Goal: Information Seeking & Learning: Learn about a topic

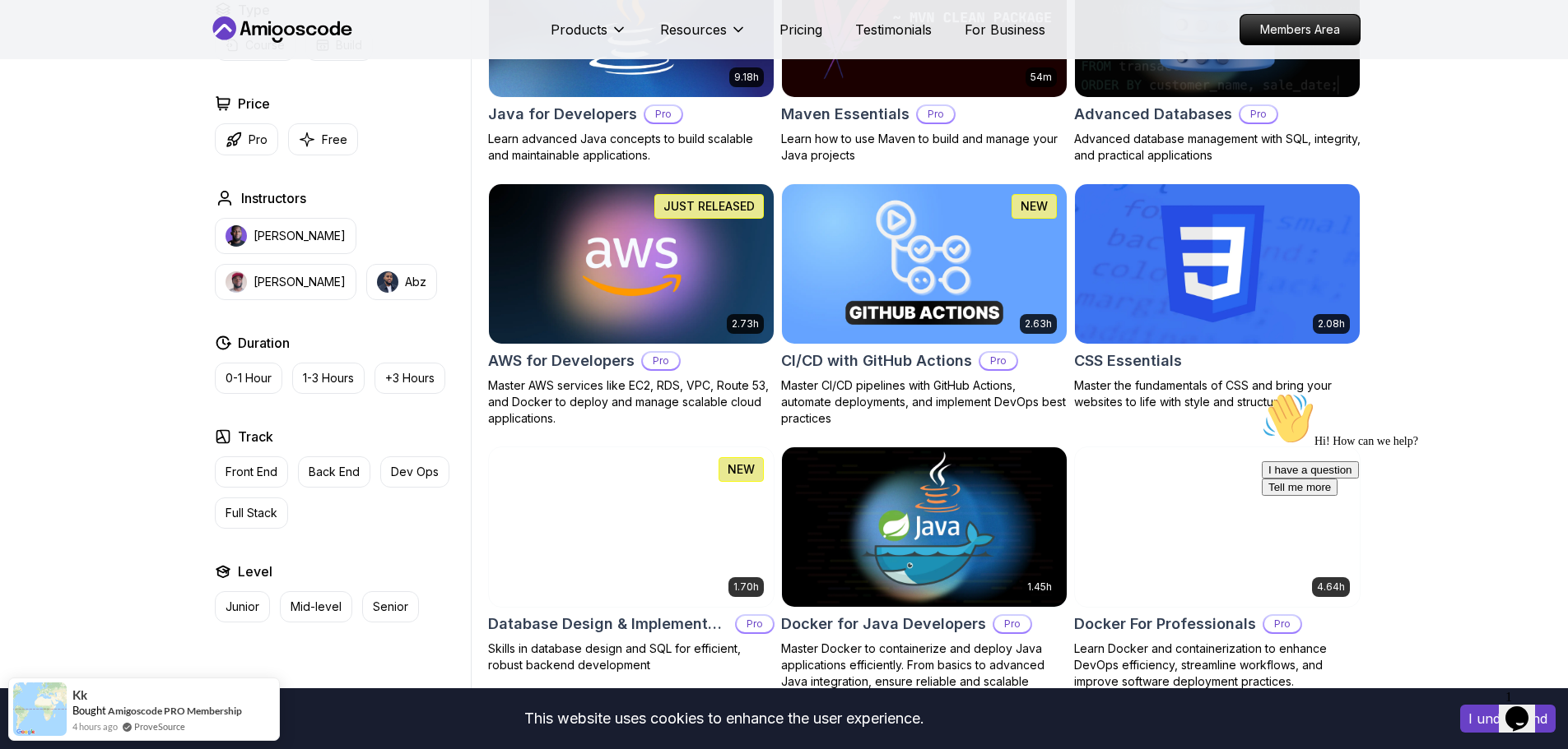
scroll to position [1399, 0]
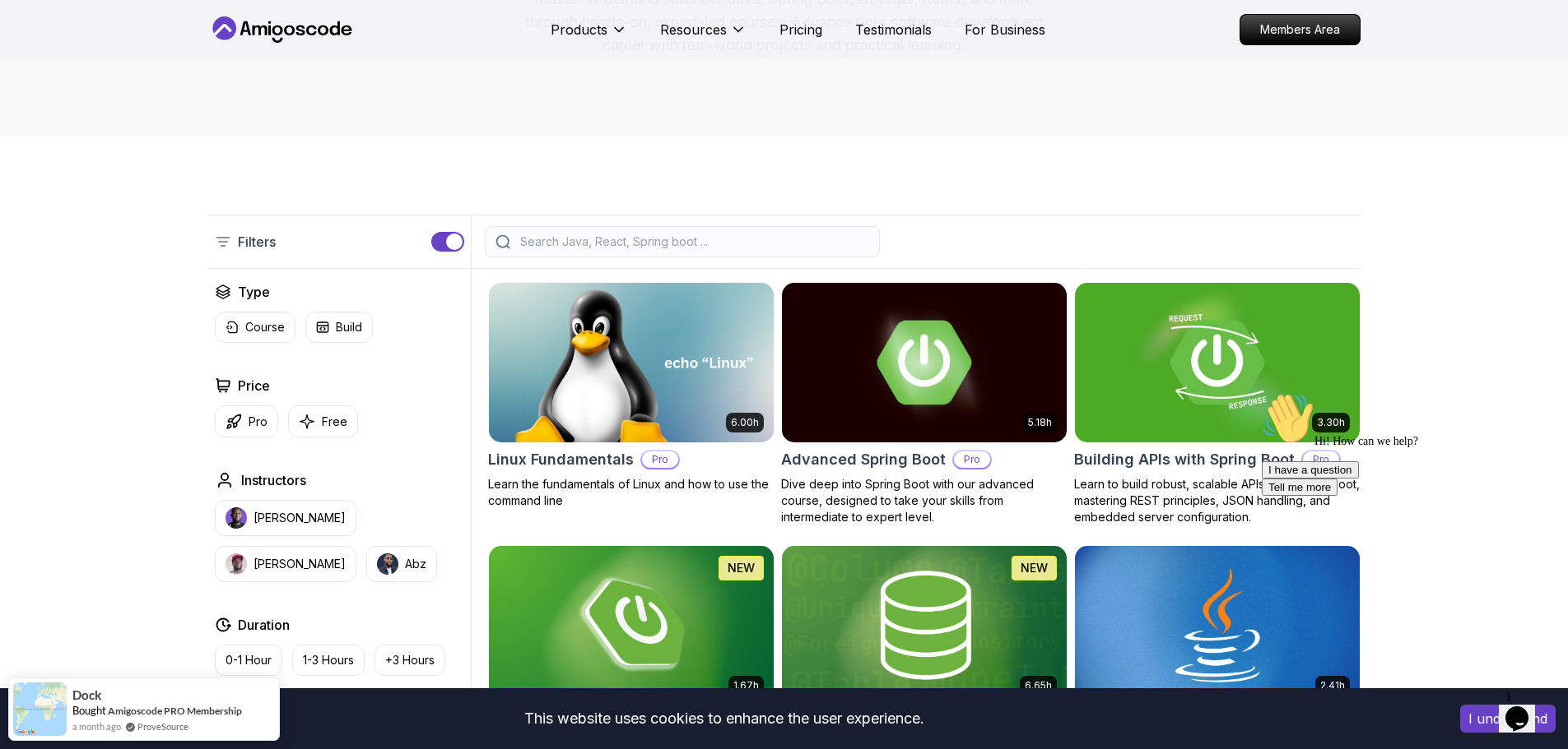
scroll to position [247, 0]
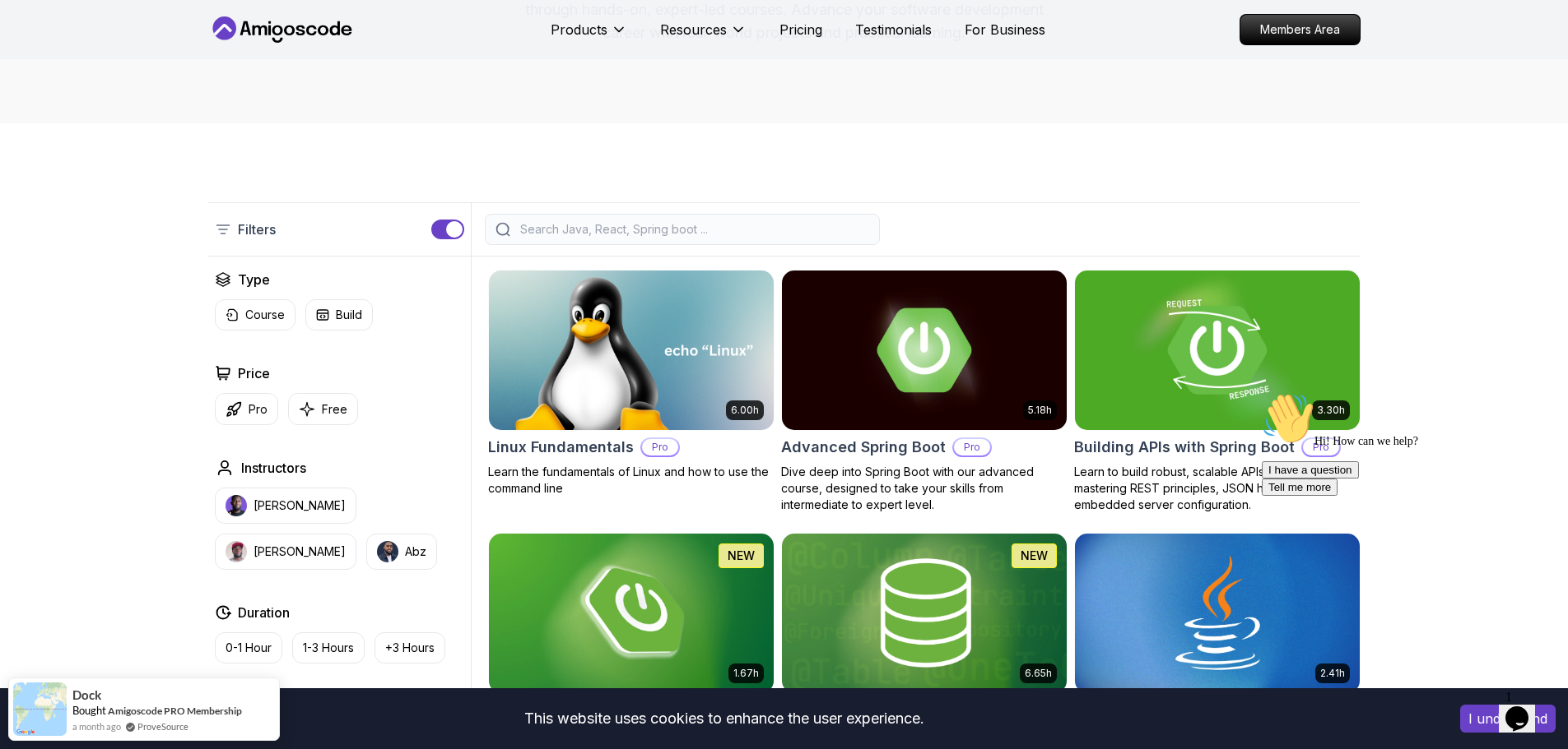
click at [1202, 344] on img at bounding box center [1217, 350] width 299 height 167
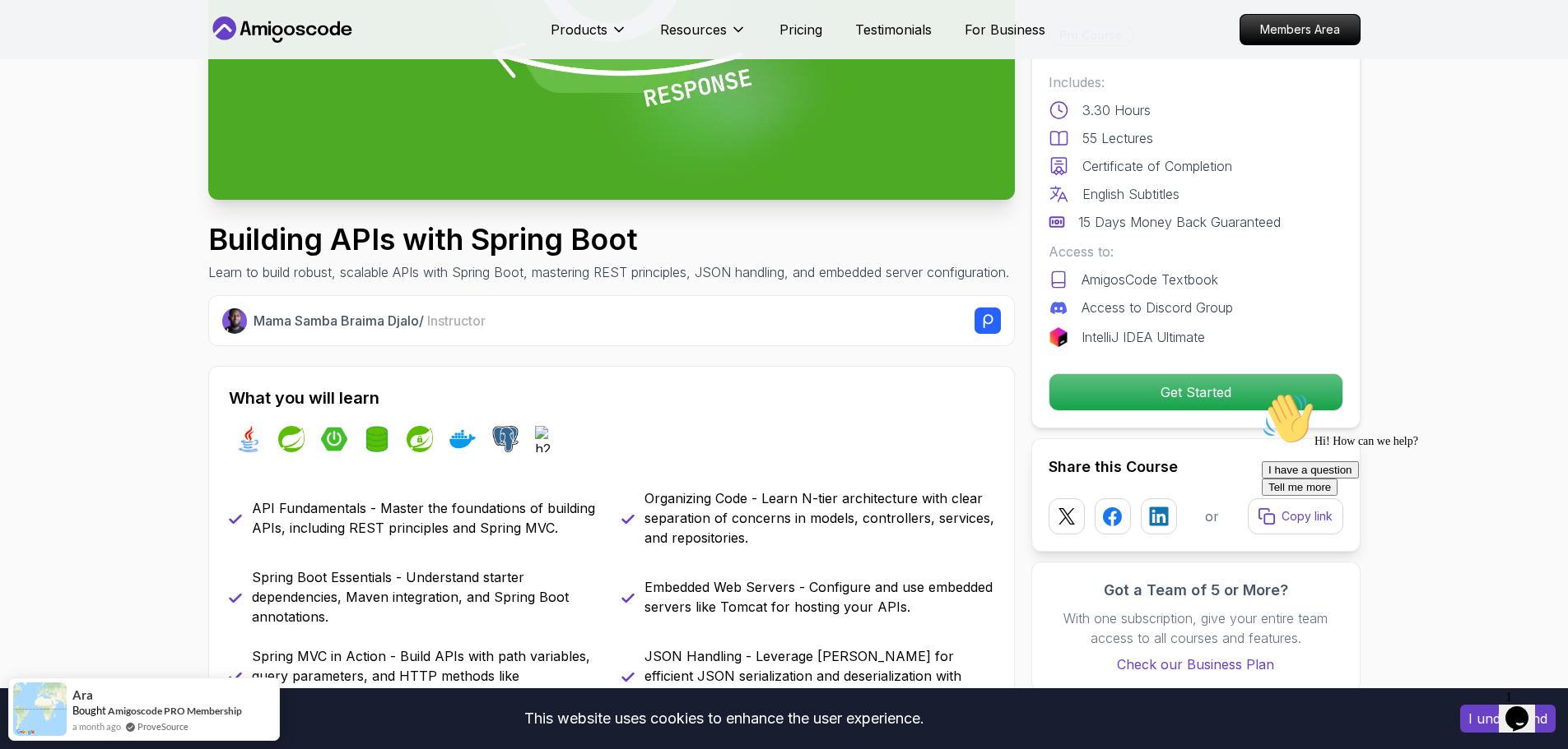
scroll to position [247, 0]
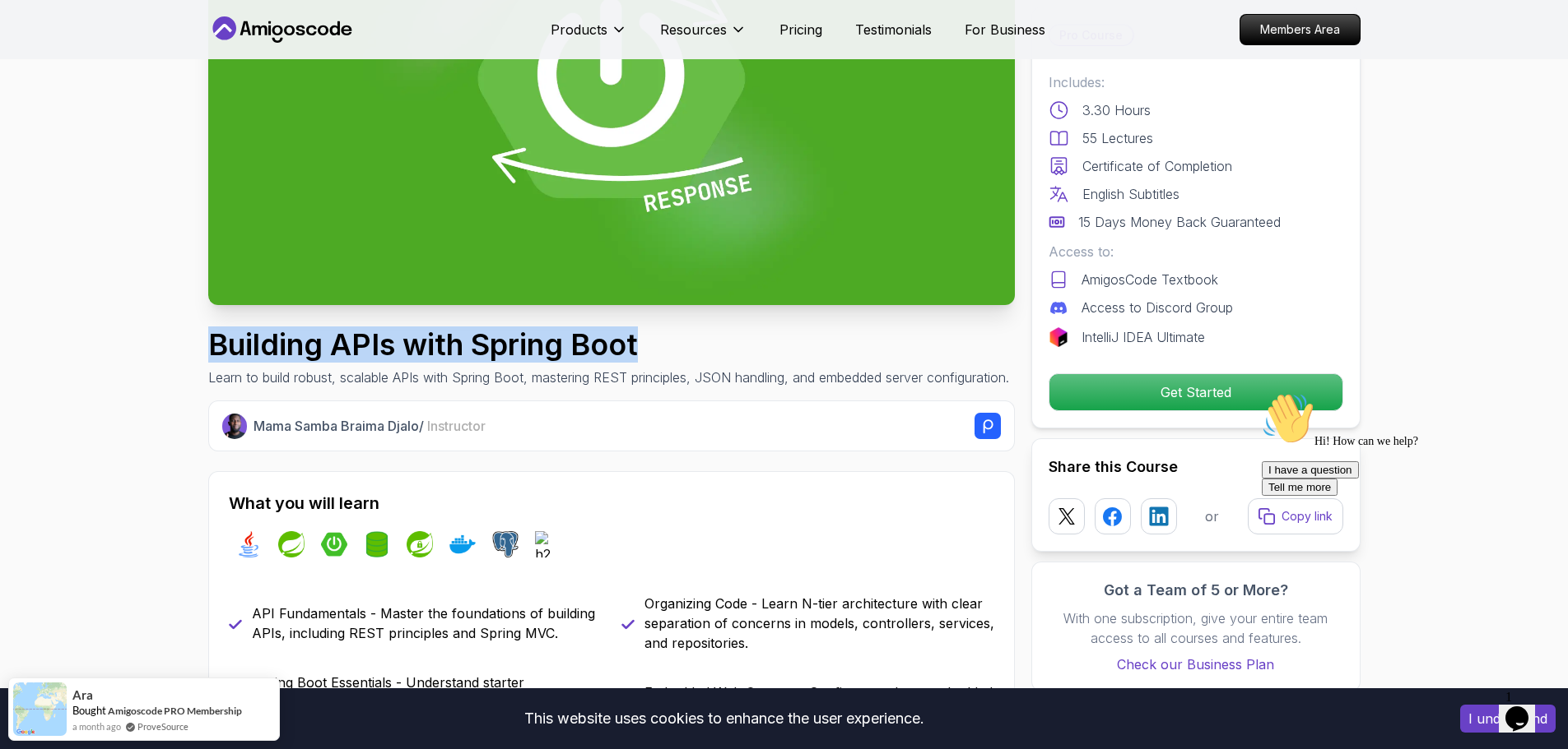
drag, startPoint x: 523, startPoint y: 344, endPoint x: 200, endPoint y: 353, distance: 323.1
copy h1 "Building APIs with Spring Boot"
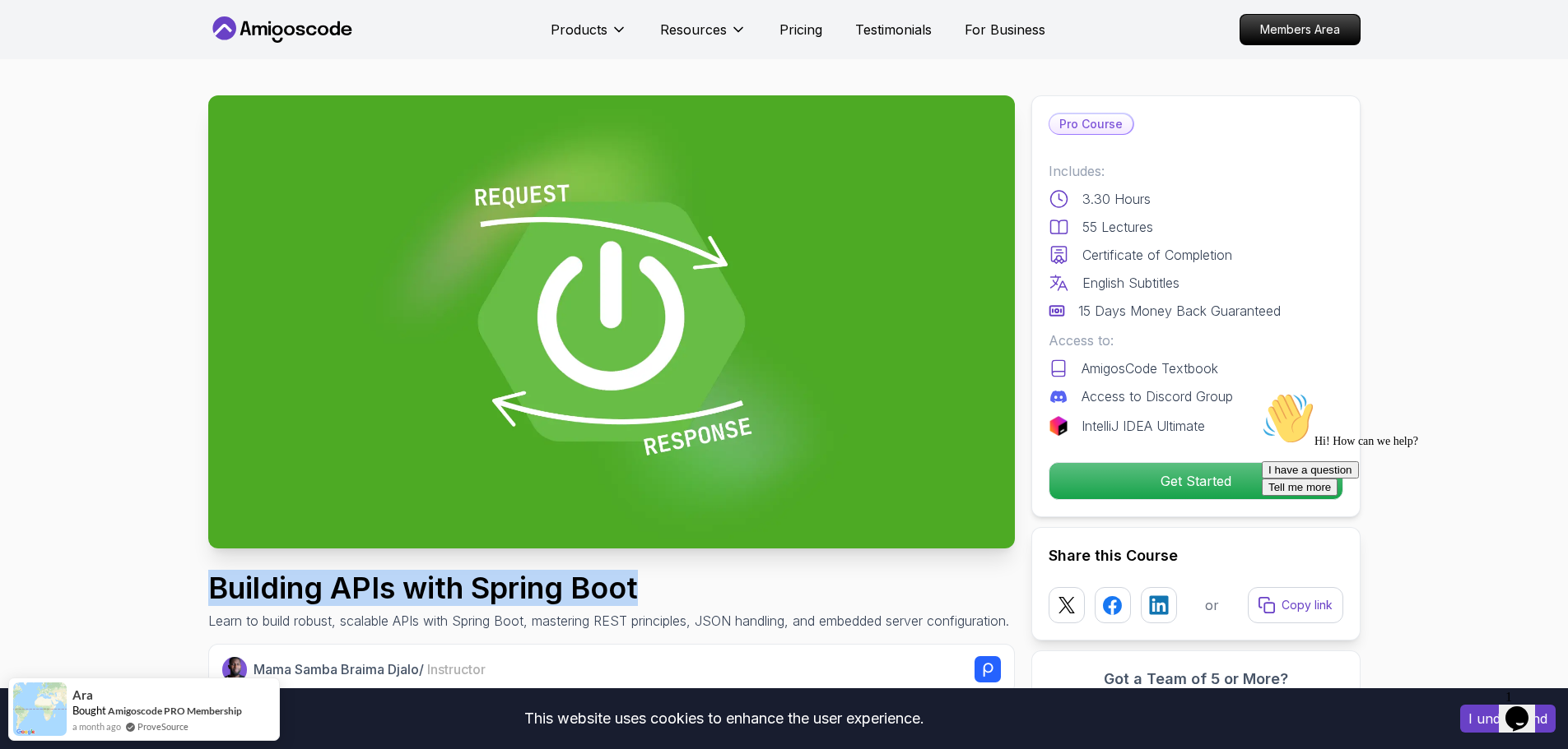
scroll to position [0, 0]
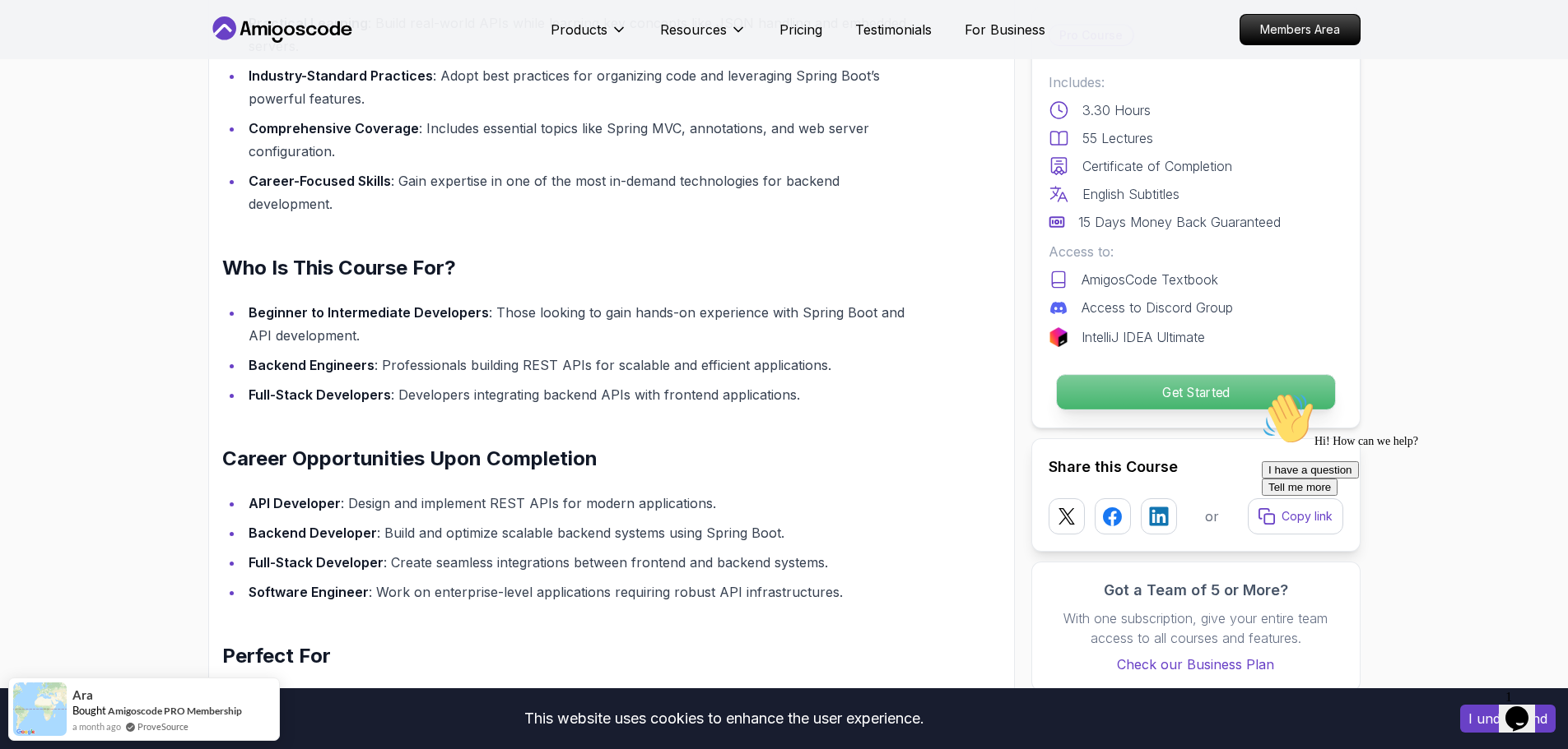
click at [1181, 389] on p "Get Started" at bounding box center [1195, 393] width 278 height 35
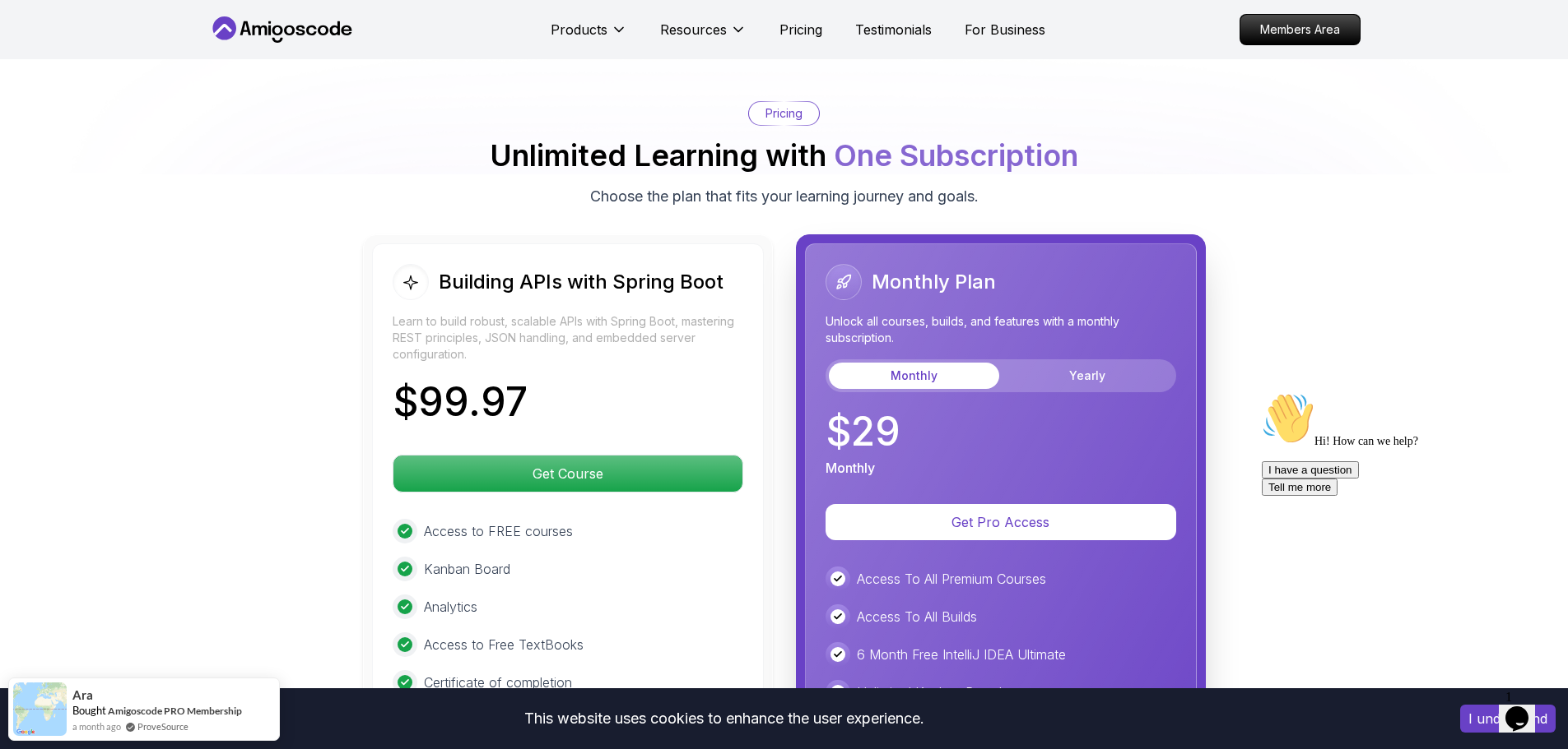
scroll to position [3856, 0]
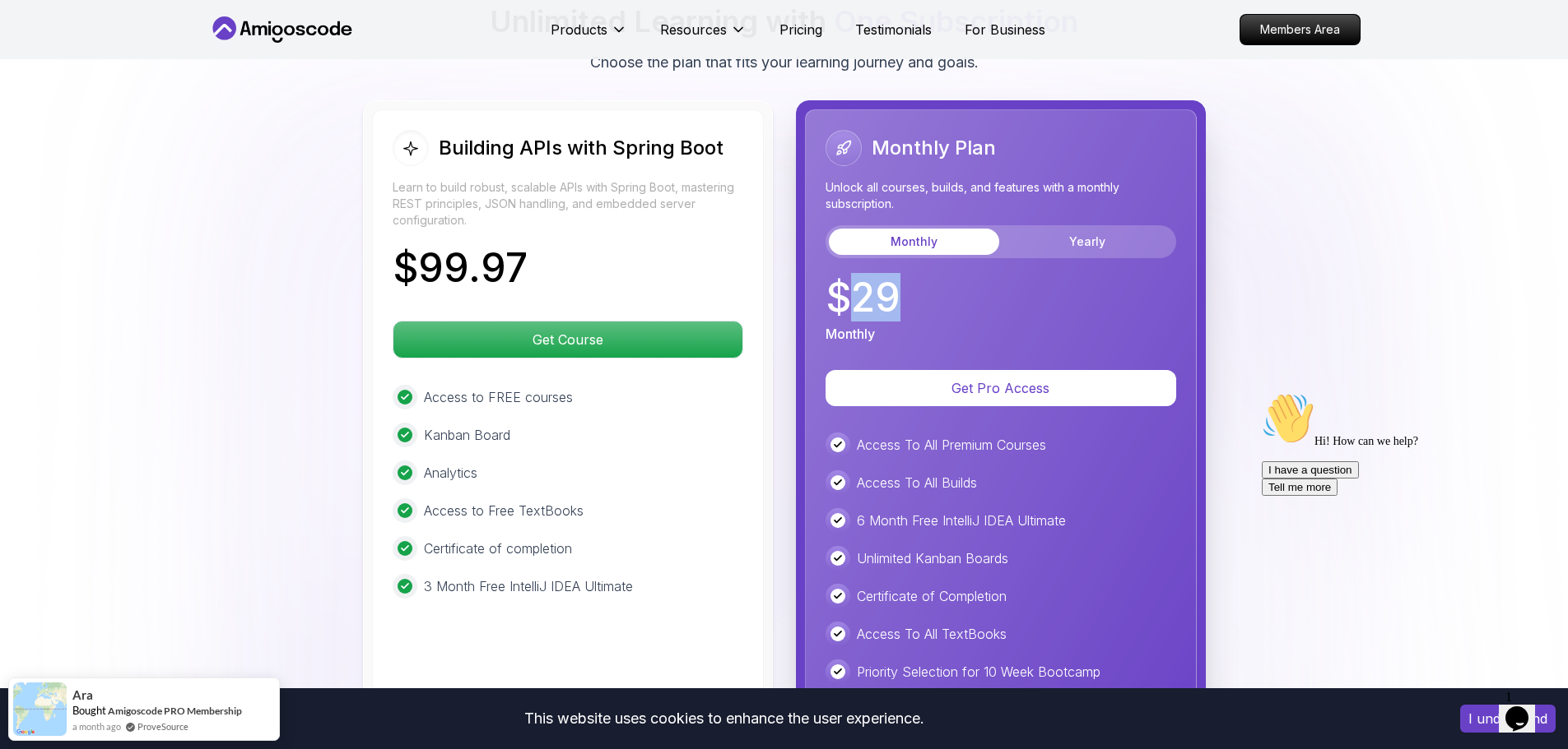
drag, startPoint x: 846, startPoint y: 269, endPoint x: 963, endPoint y: 273, distance: 117.1
click at [963, 278] on div "$ 29 Monthly" at bounding box center [1001, 311] width 351 height 66
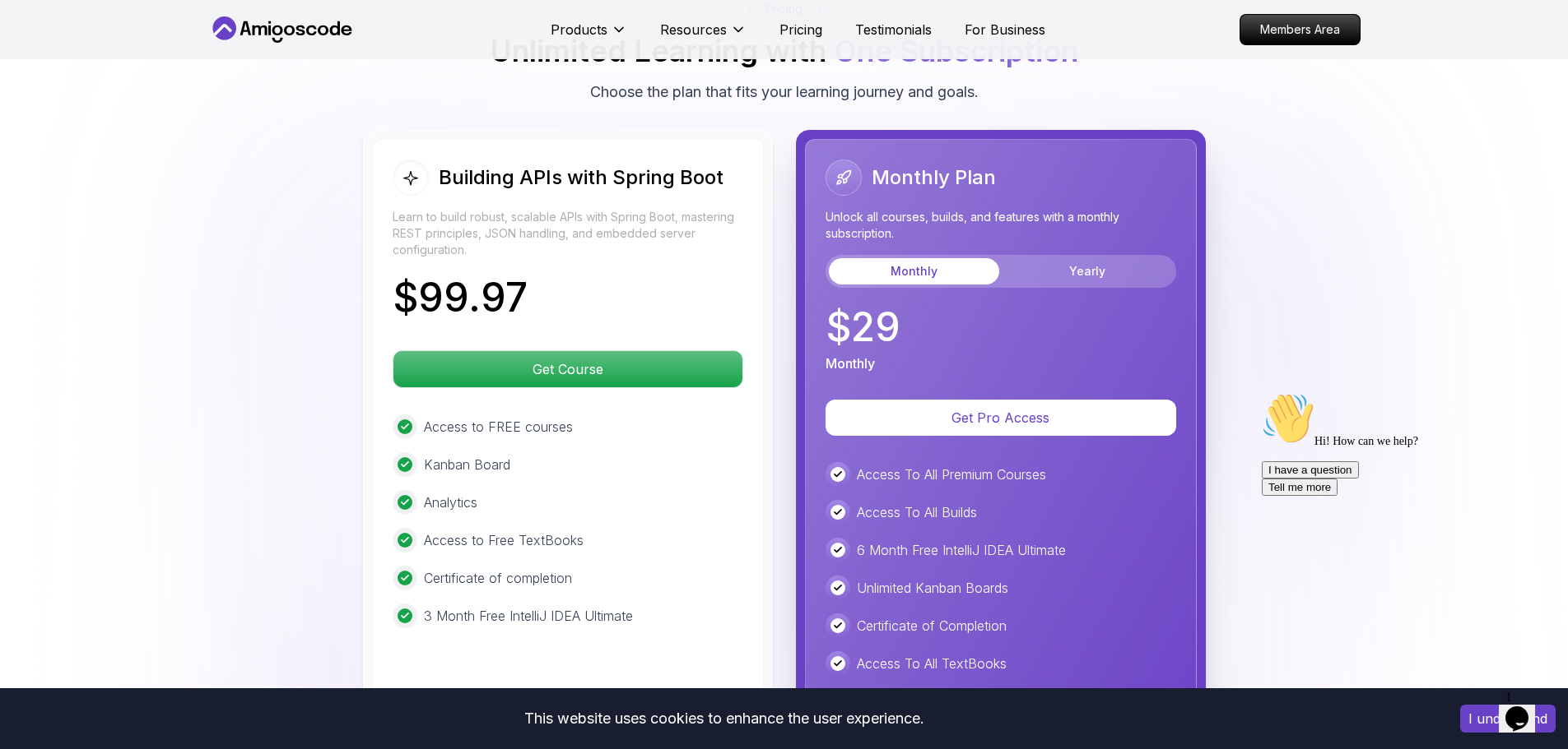
scroll to position [3773, 0]
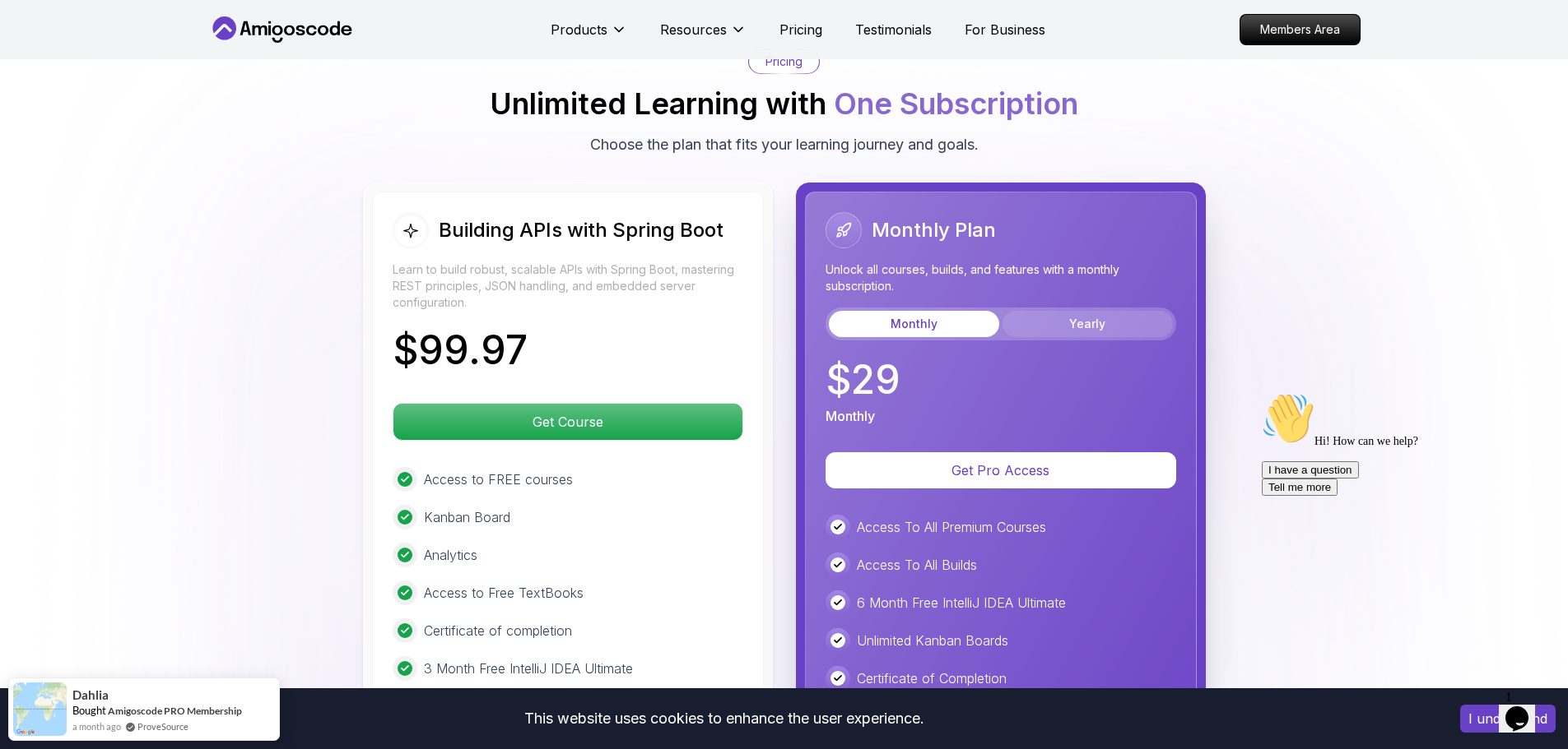
click at [1120, 311] on button "Yearly" at bounding box center [1088, 324] width 170 height 26
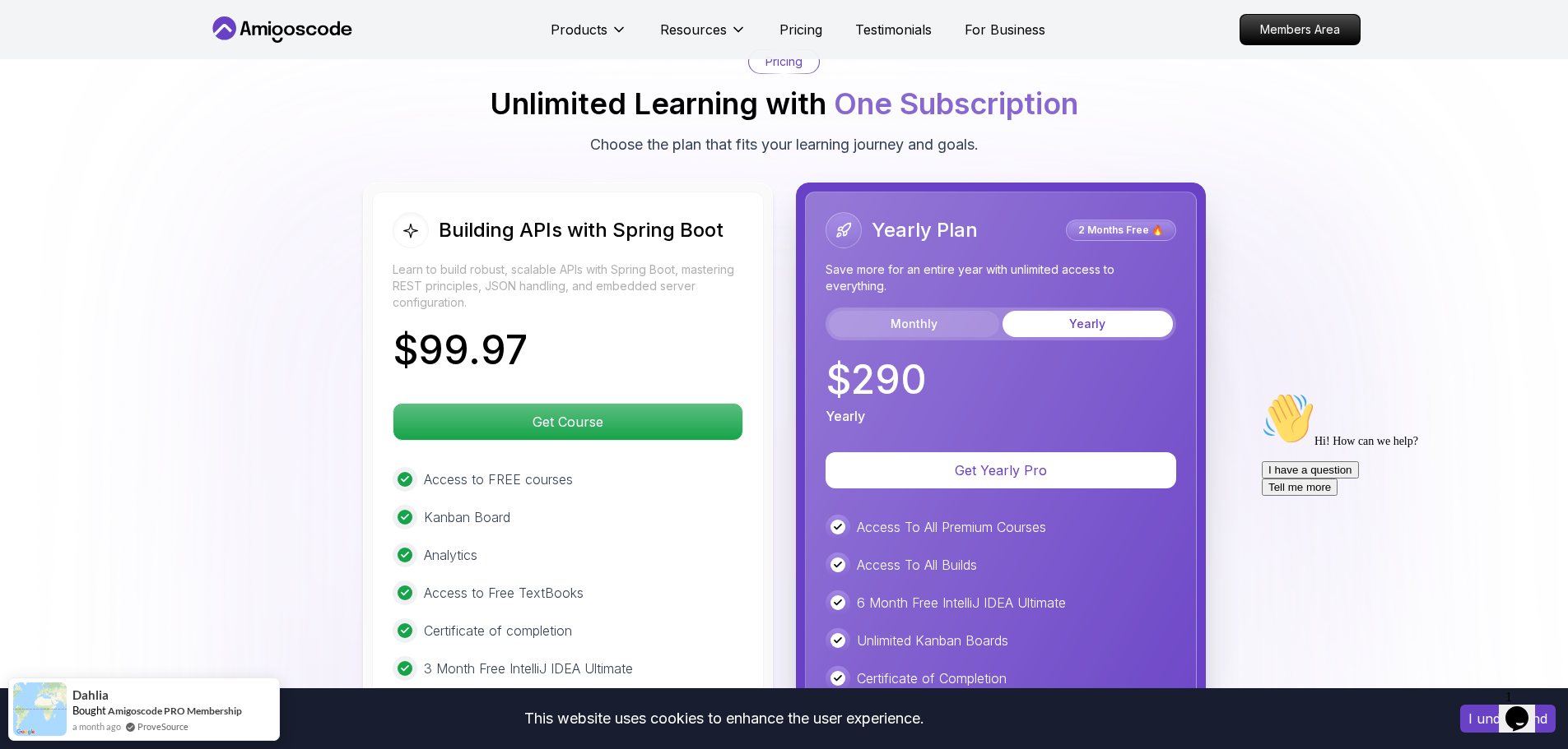
click at [954, 311] on button "Monthly" at bounding box center [914, 324] width 170 height 26
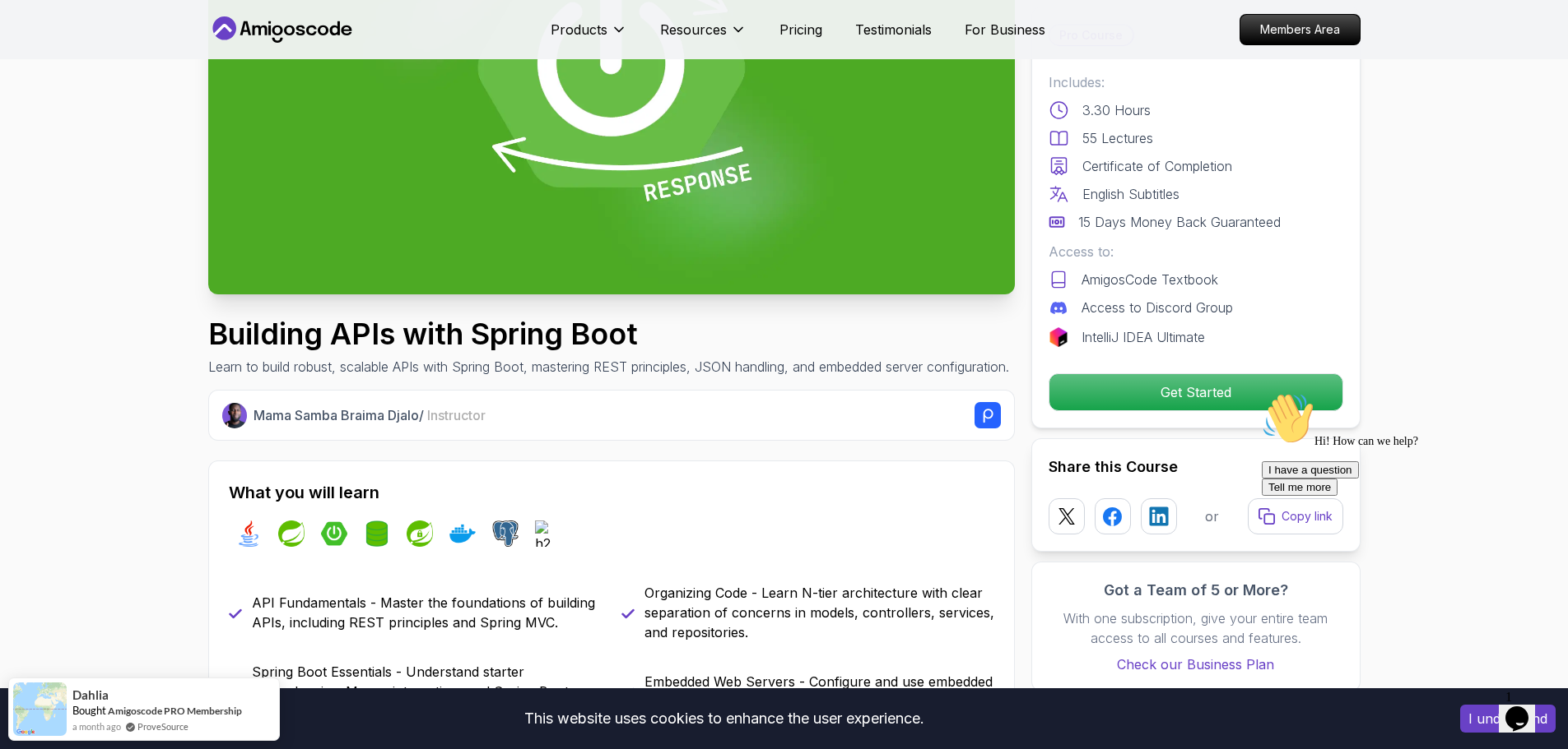
scroll to position [236, 0]
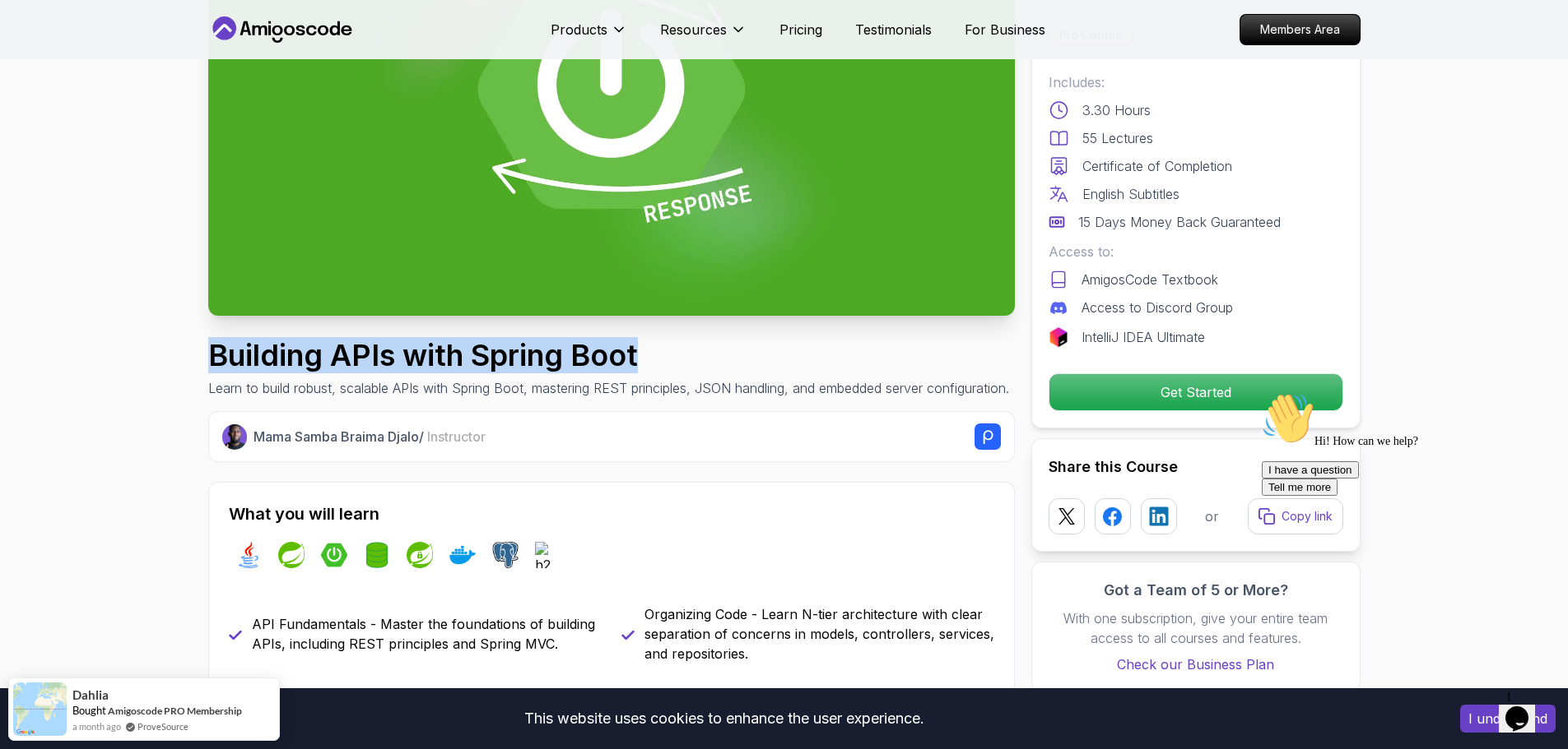
drag, startPoint x: 624, startPoint y: 346, endPoint x: 198, endPoint y: 355, distance: 426.1
copy h1 "Building APIs with Spring Boot"
click at [533, 356] on h1 "Building APIs with Spring Boot" at bounding box center [609, 355] width 801 height 33
click at [487, 355] on h1 "Building APIs with Spring Boot" at bounding box center [609, 355] width 801 height 33
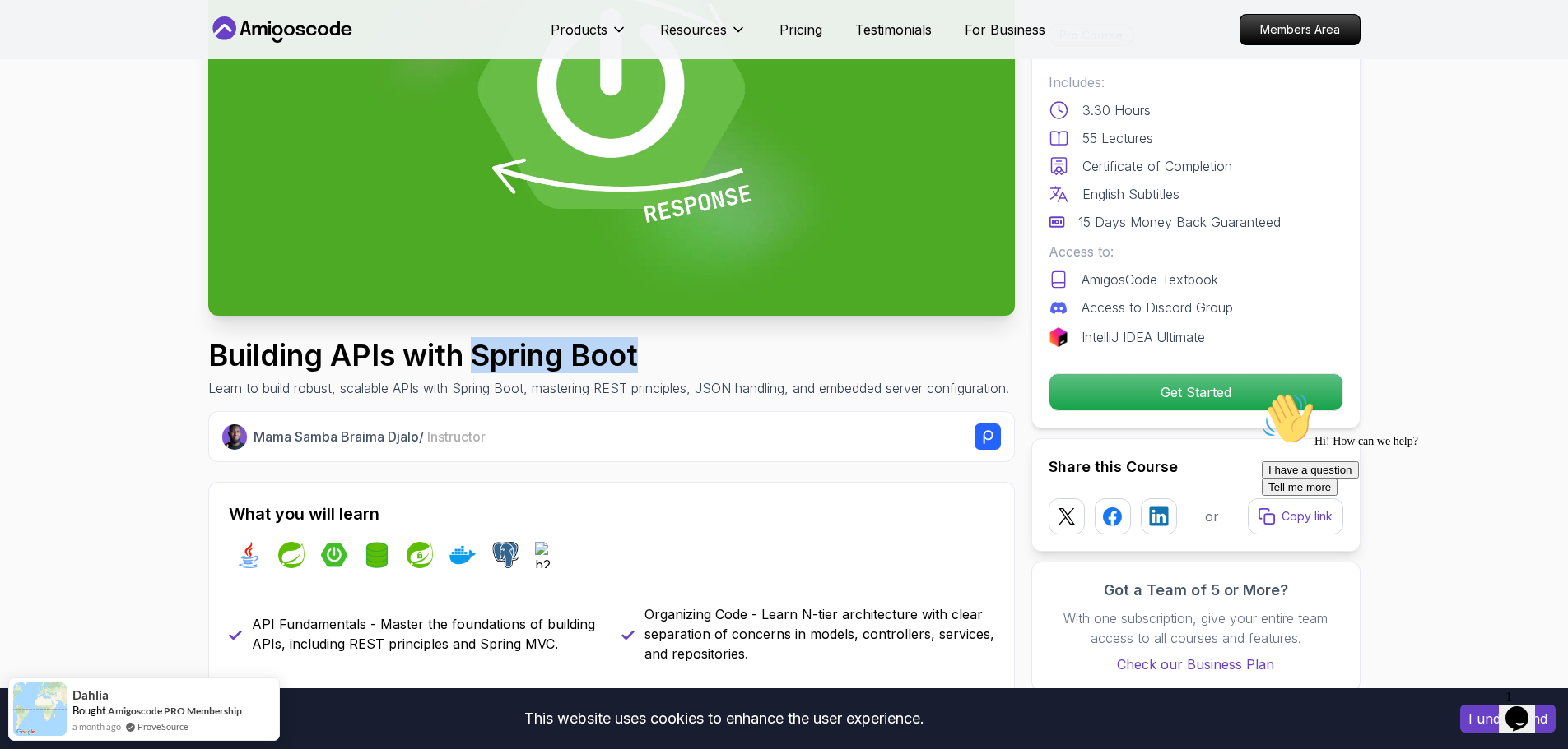
drag, startPoint x: 481, startPoint y: 357, endPoint x: 676, endPoint y: 357, distance: 195.0
click at [676, 357] on h1 "Building APIs with Spring Boot" at bounding box center [609, 355] width 801 height 33
copy h1 "Spring Boot"
click at [362, 370] on h1 "Building APIs with Spring Boot" at bounding box center [609, 355] width 801 height 33
drag, startPoint x: 213, startPoint y: 351, endPoint x: 311, endPoint y: 348, distance: 98.0
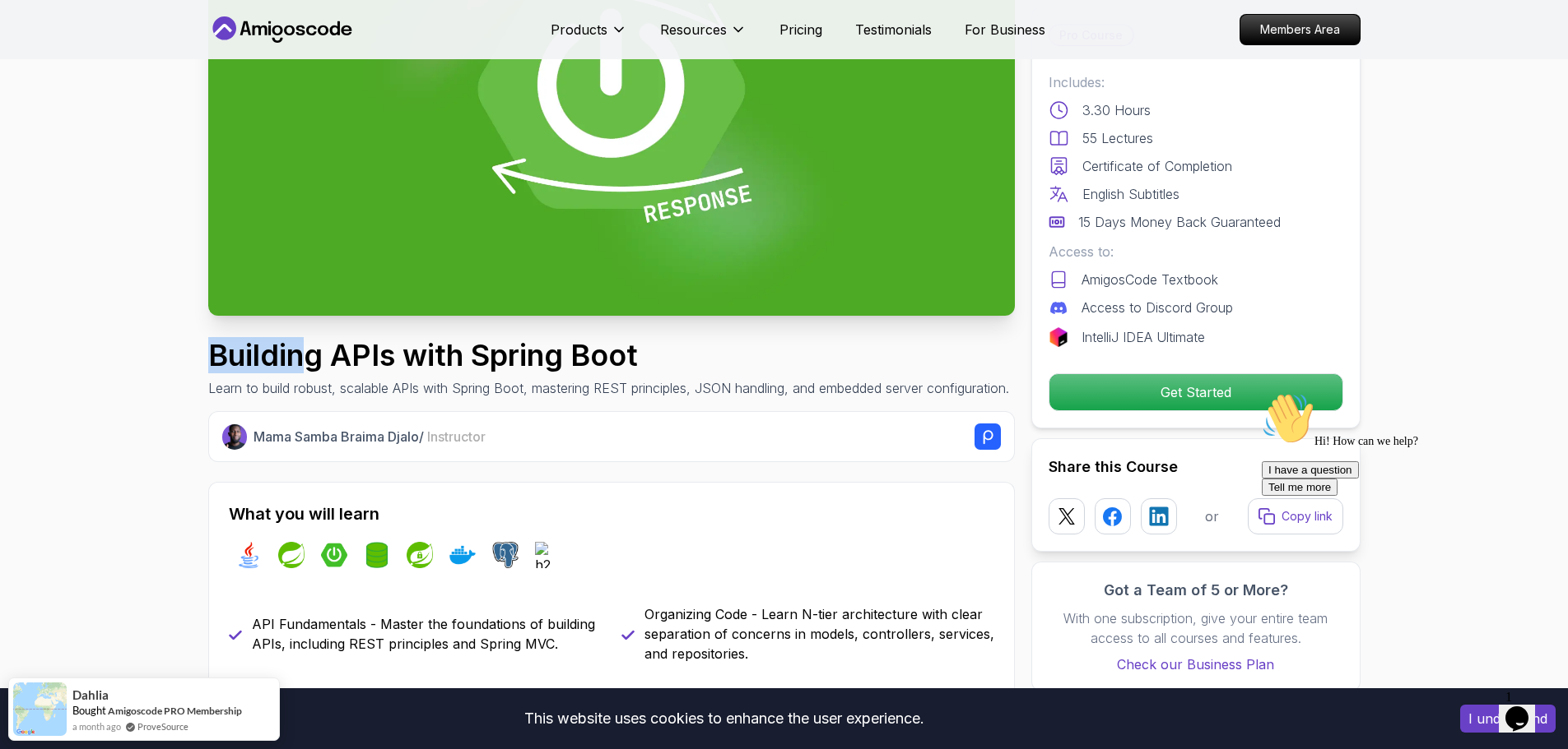
click at [311, 348] on h1 "Building APIs with Spring Boot" at bounding box center [609, 355] width 801 height 33
drag, startPoint x: 633, startPoint y: 341, endPoint x: 500, endPoint y: 354, distance: 133.6
click at [500, 354] on h1 "Building APIs with Spring Boot" at bounding box center [609, 355] width 801 height 33
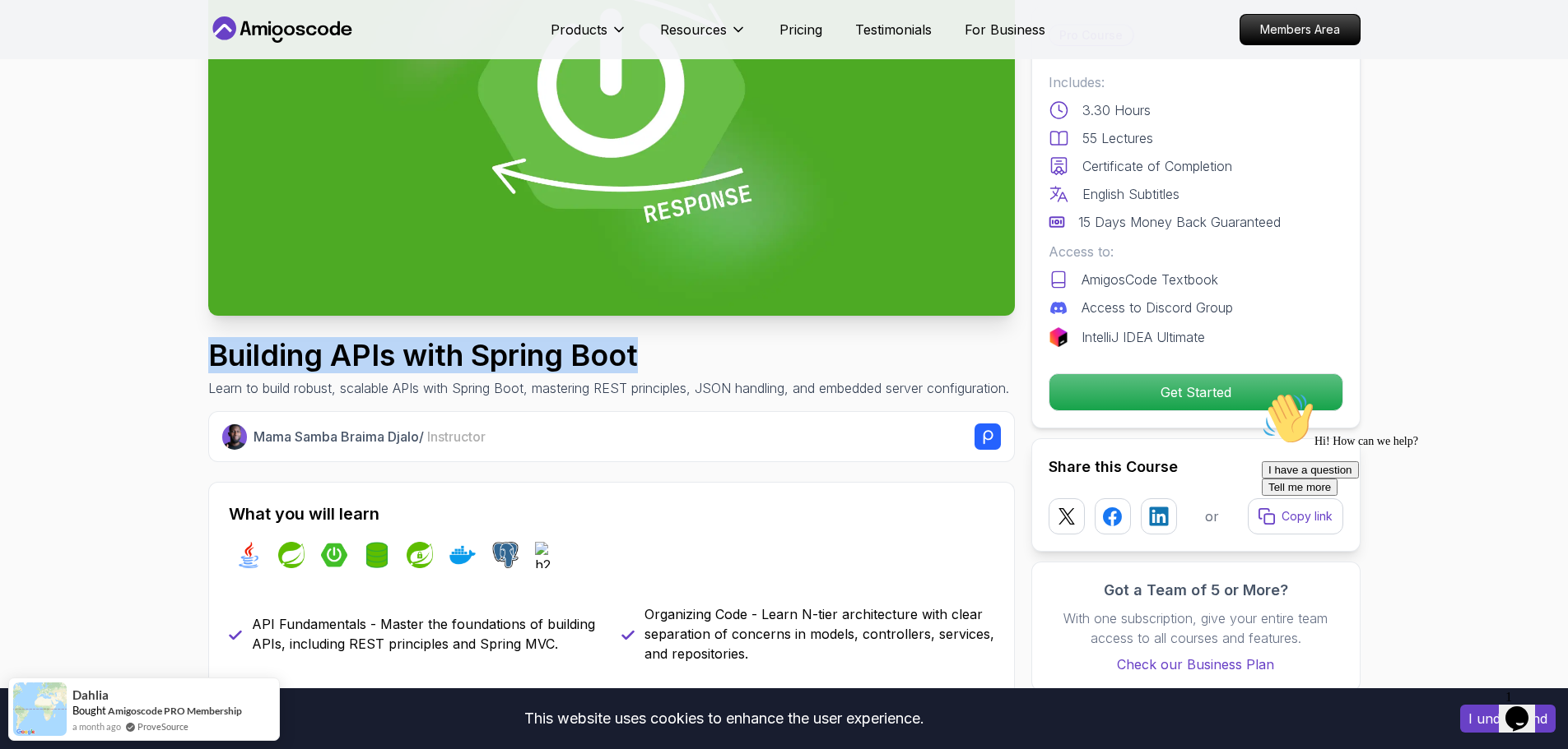
drag, startPoint x: 609, startPoint y: 360, endPoint x: 185, endPoint y: 366, distance: 424.0
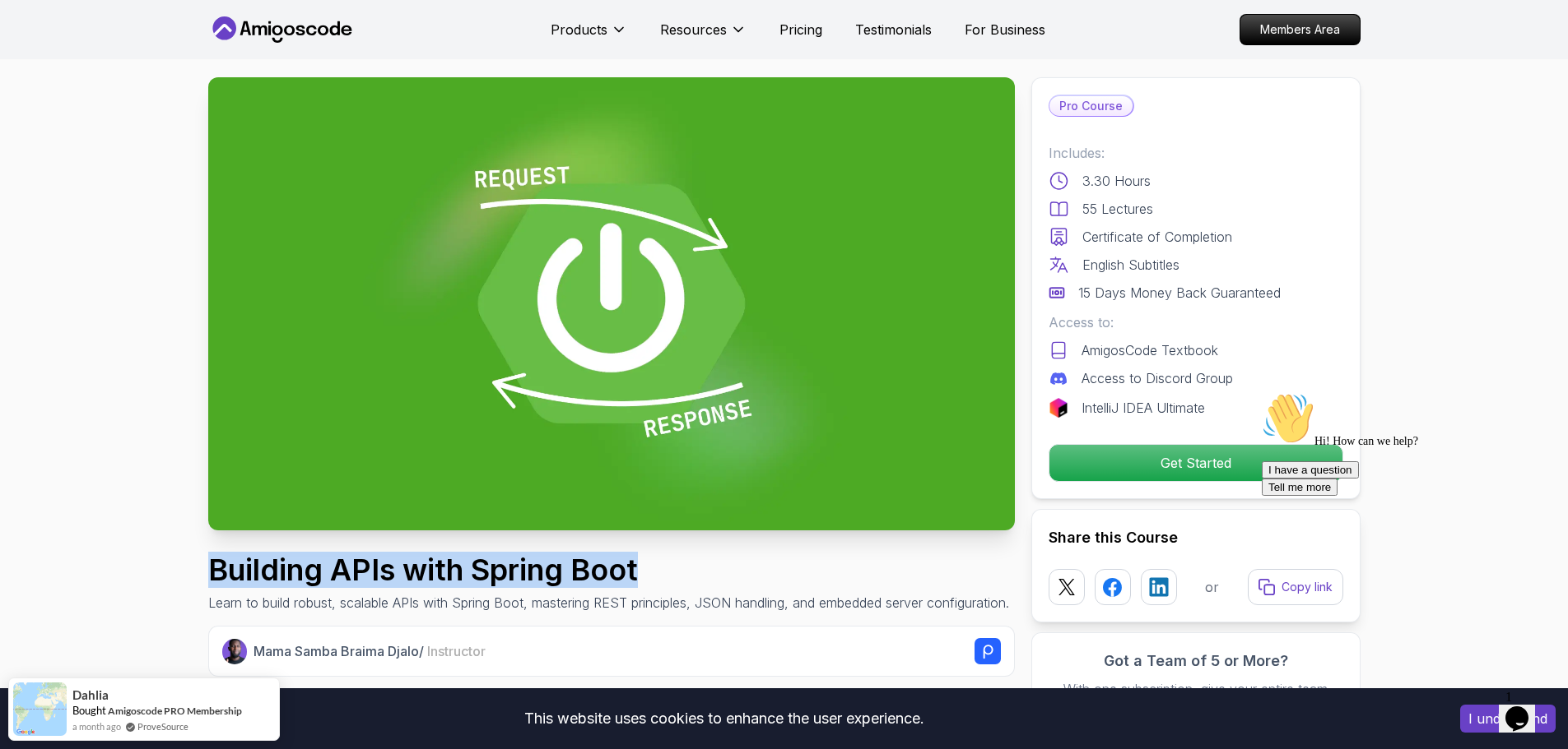
scroll to position [0, 0]
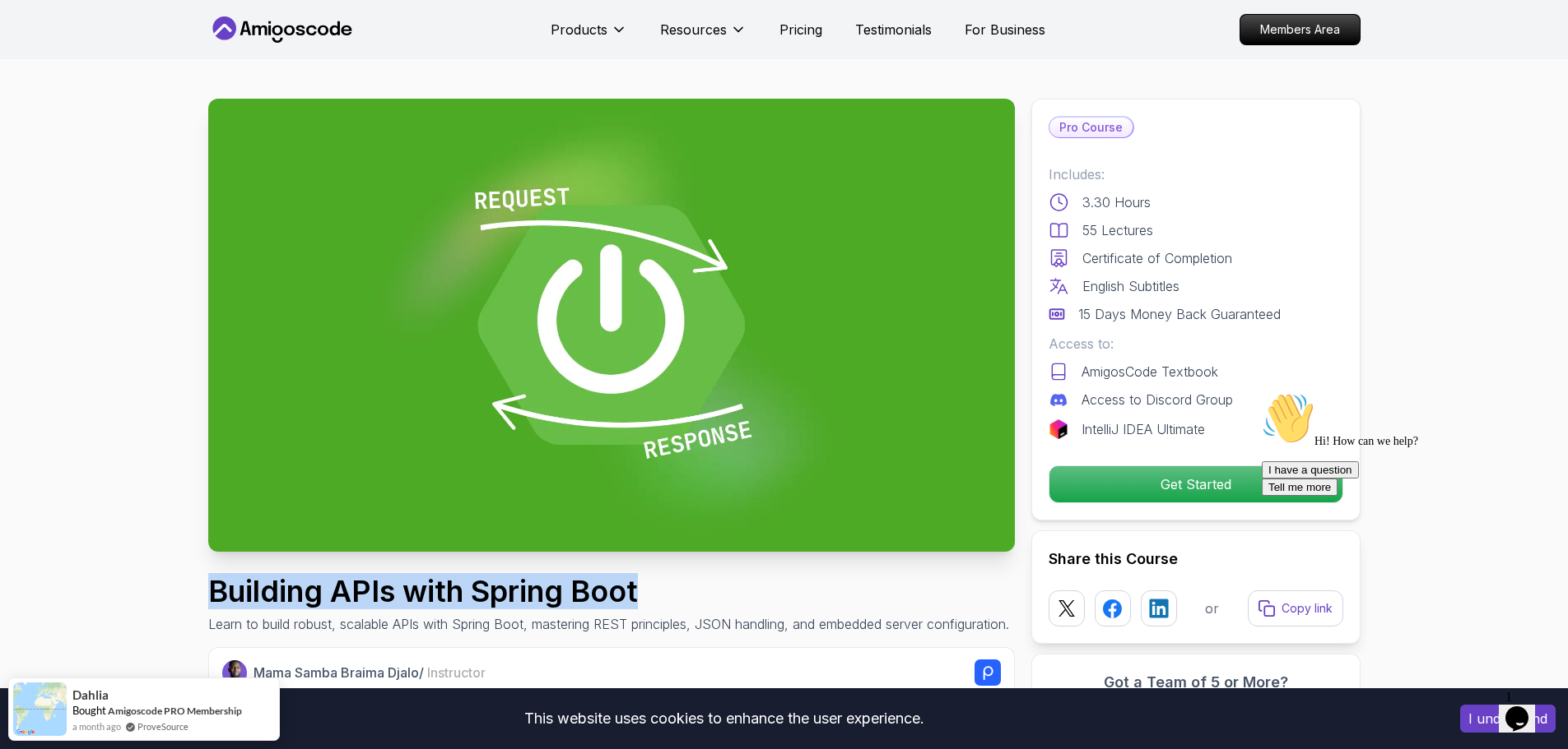
copy h1 "Building APIs with Spring Boot"
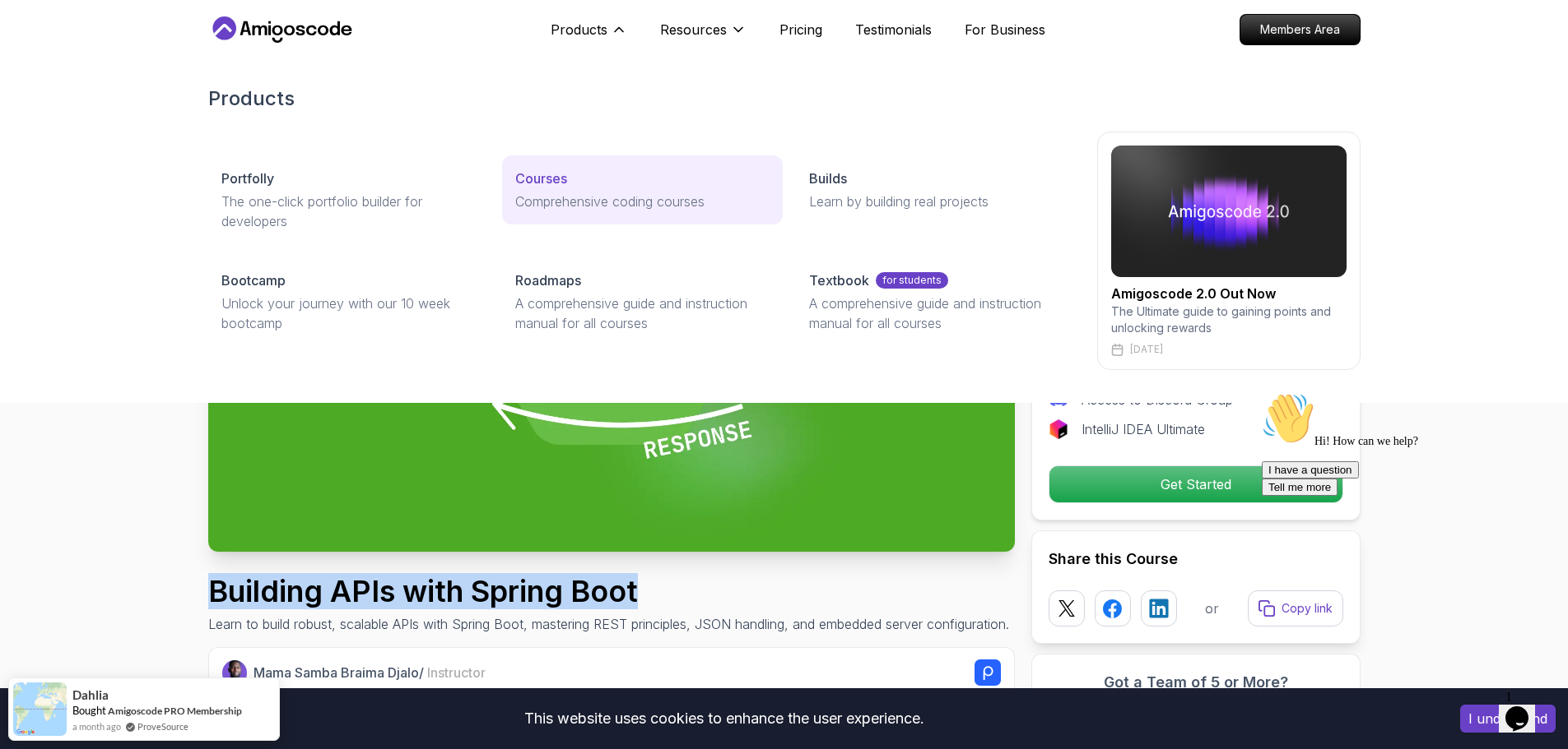
click at [612, 198] on p "Comprehensive coding courses" at bounding box center [642, 202] width 254 height 20
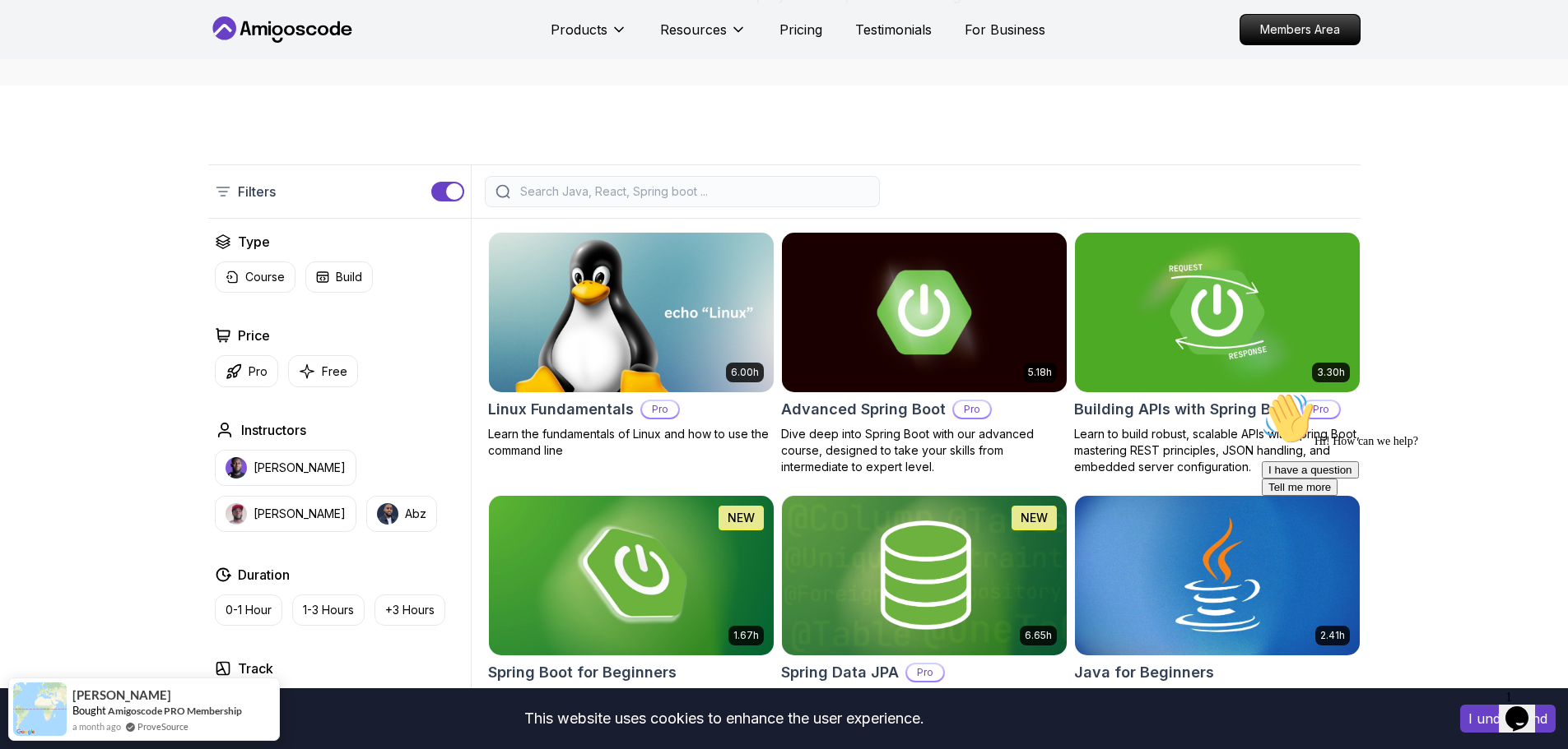
scroll to position [247, 0]
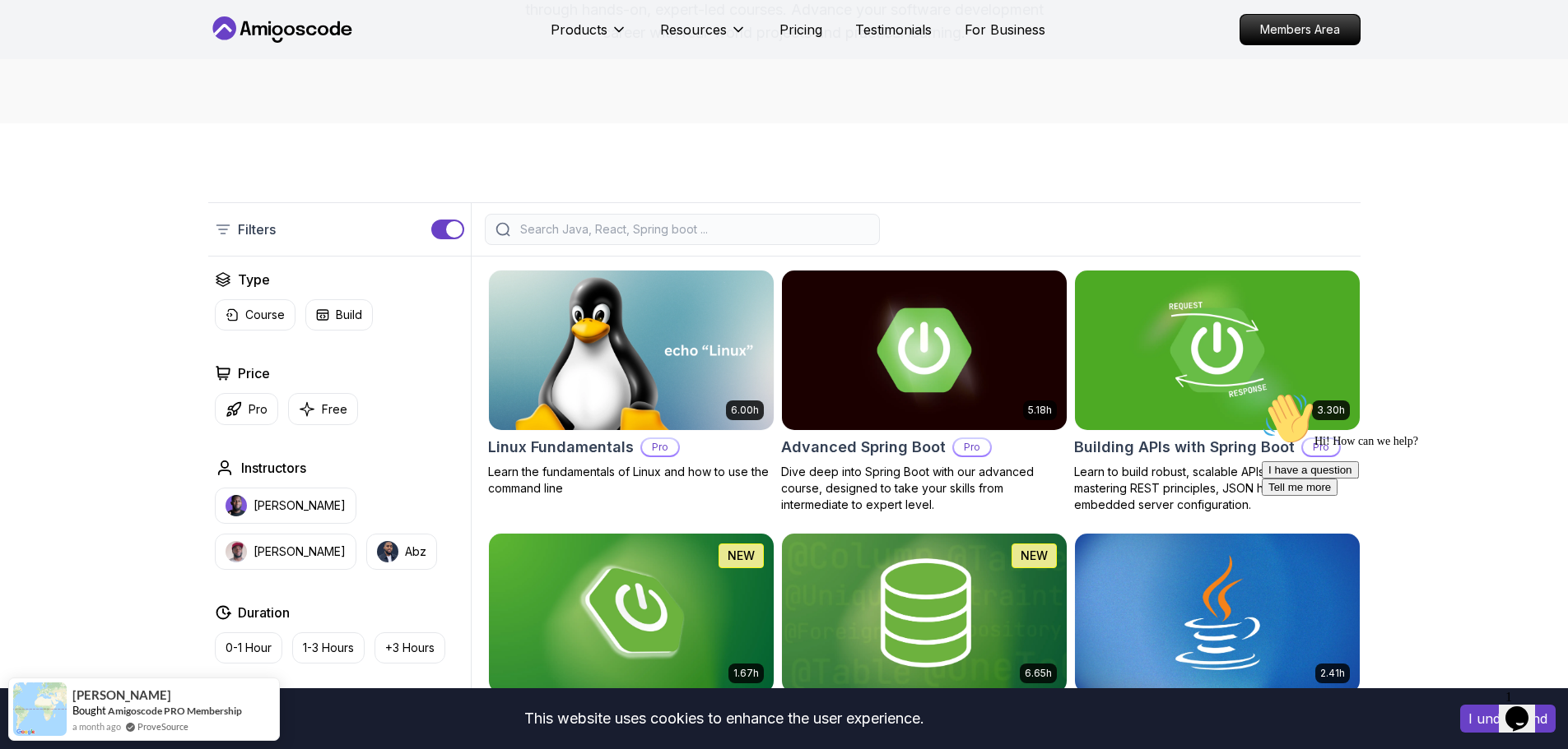
click at [633, 239] on div at bounding box center [682, 230] width 395 height 31
click at [633, 236] on input "search" at bounding box center [693, 230] width 352 height 17
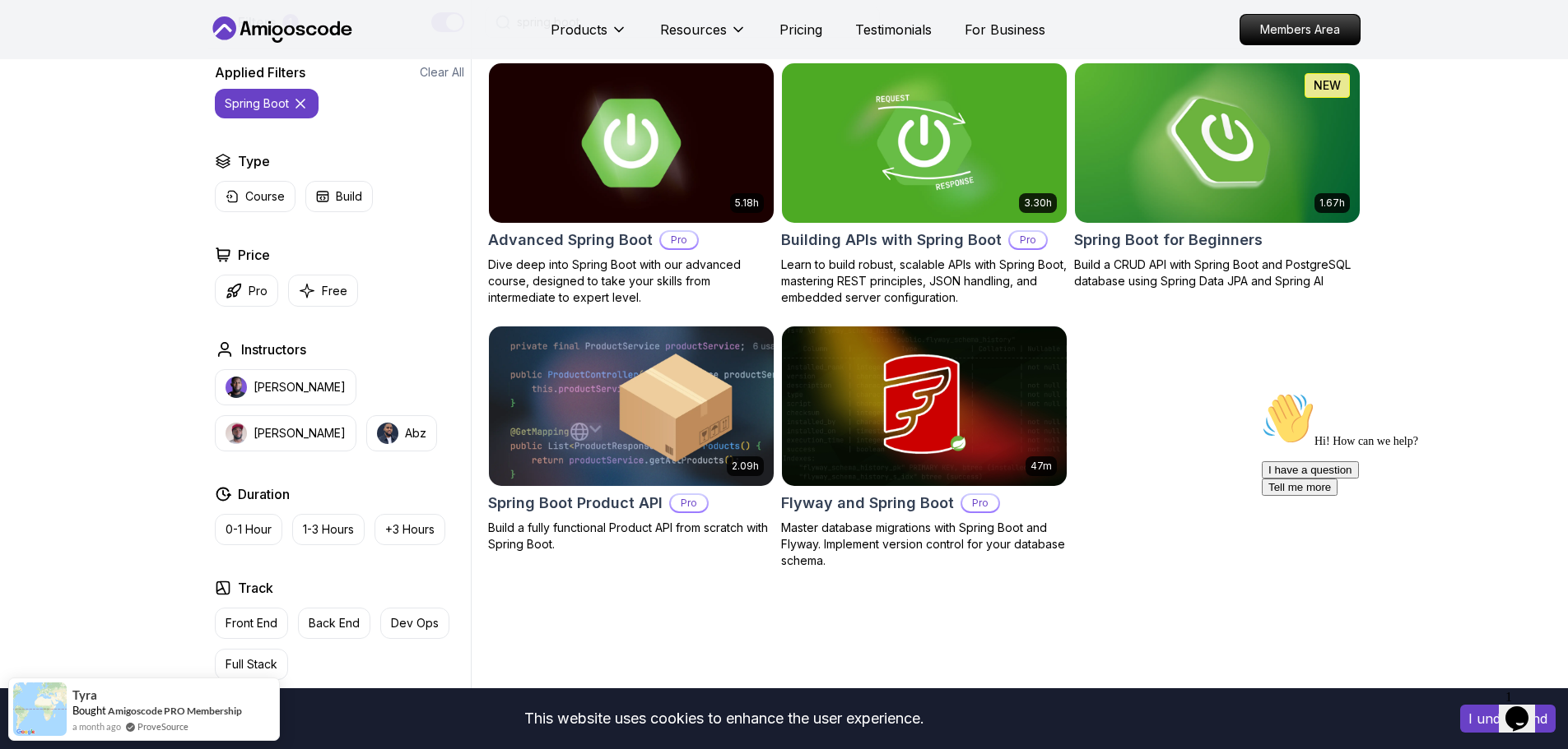
scroll to position [494, 0]
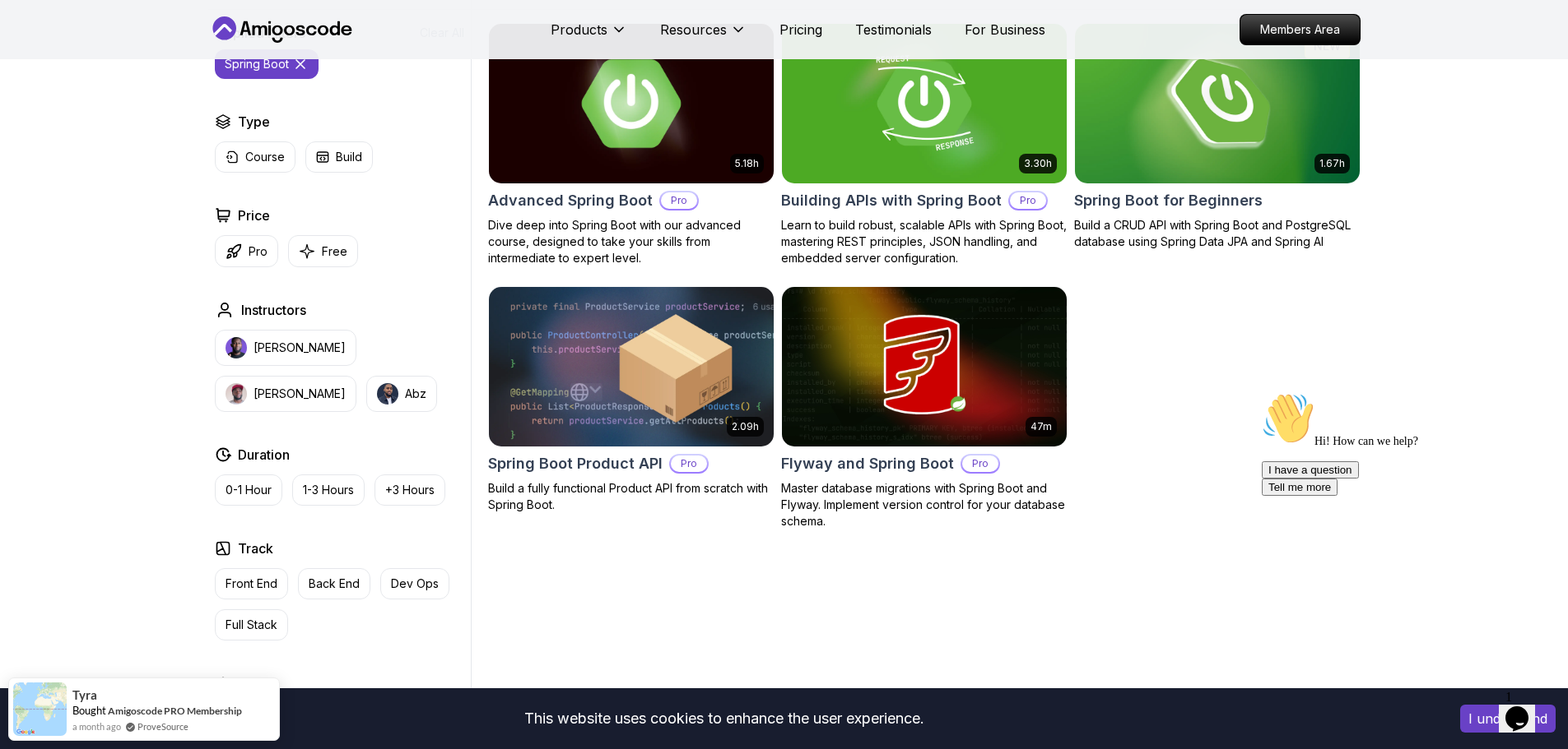
type input "spring boot"
click at [610, 209] on h2 "Advanced Spring Boot" at bounding box center [570, 201] width 165 height 23
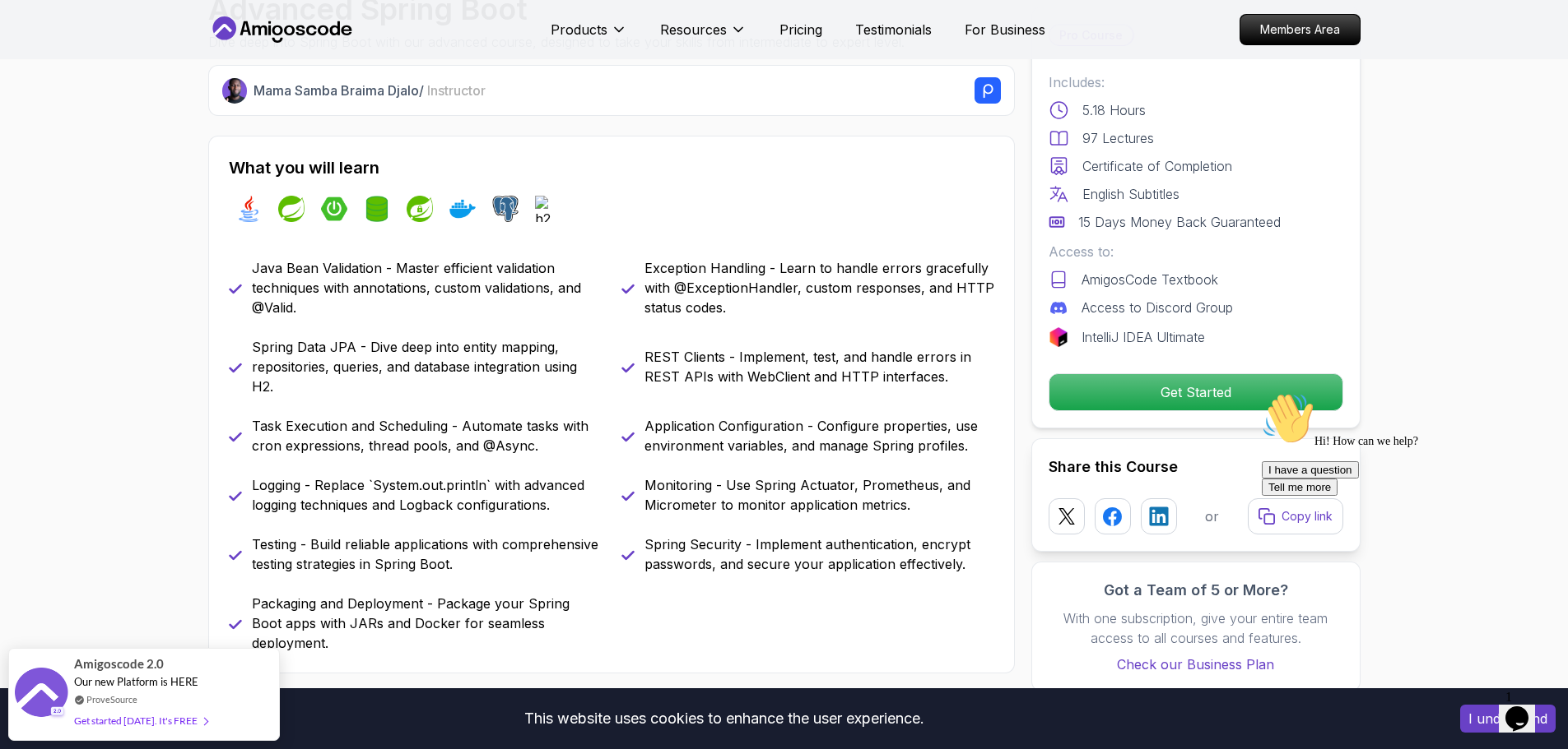
scroll to position [576, 0]
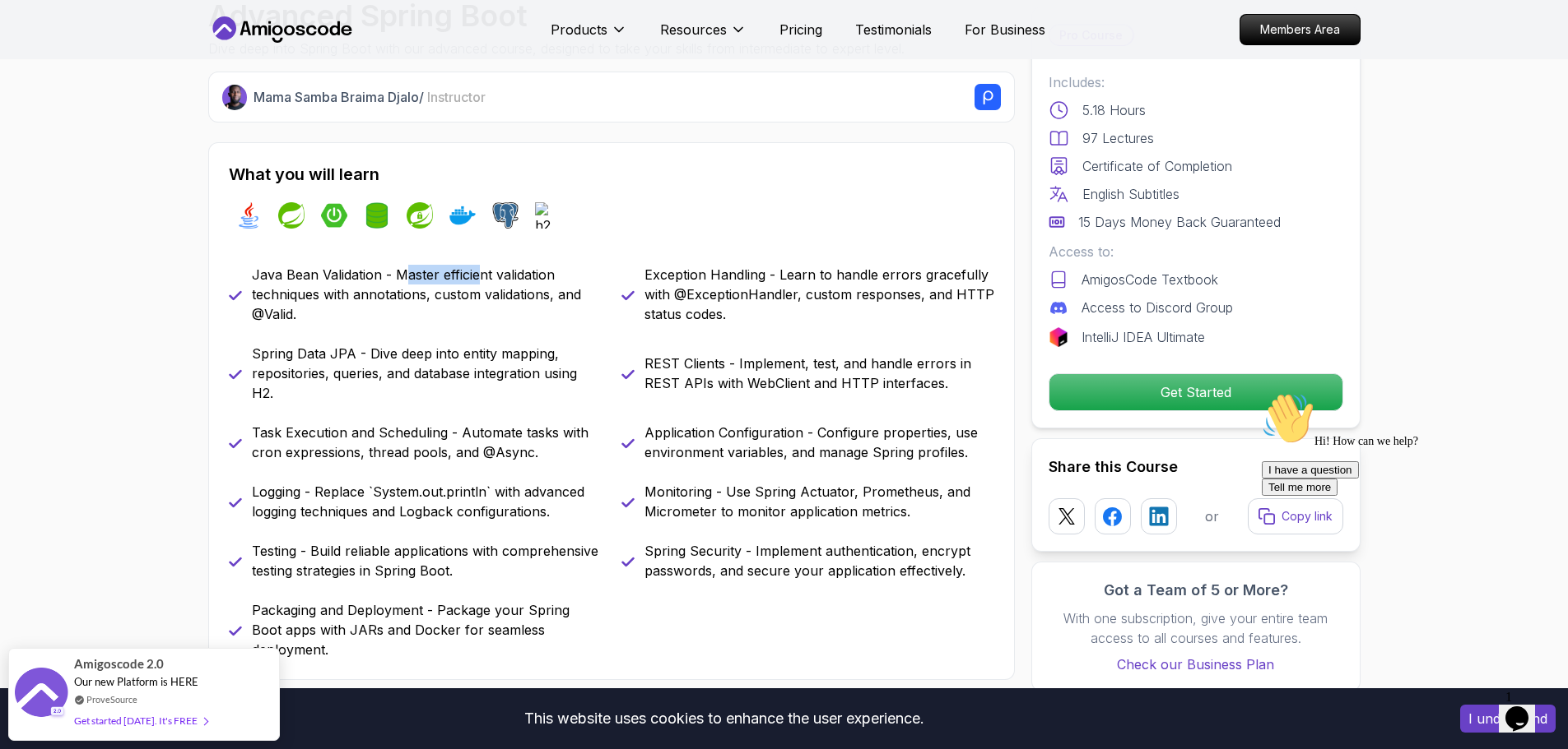
drag, startPoint x: 407, startPoint y: 280, endPoint x: 479, endPoint y: 283, distance: 72.1
click at [479, 283] on p "Java Bean Validation - Master efficient validation techniques with annotations,…" at bounding box center [426, 294] width 350 height 60
drag, startPoint x: 251, startPoint y: 274, endPoint x: 333, endPoint y: 315, distance: 91.7
click at [333, 315] on p "Java Bean Validation - Master efficient validation techniques with annotations,…" at bounding box center [426, 294] width 350 height 60
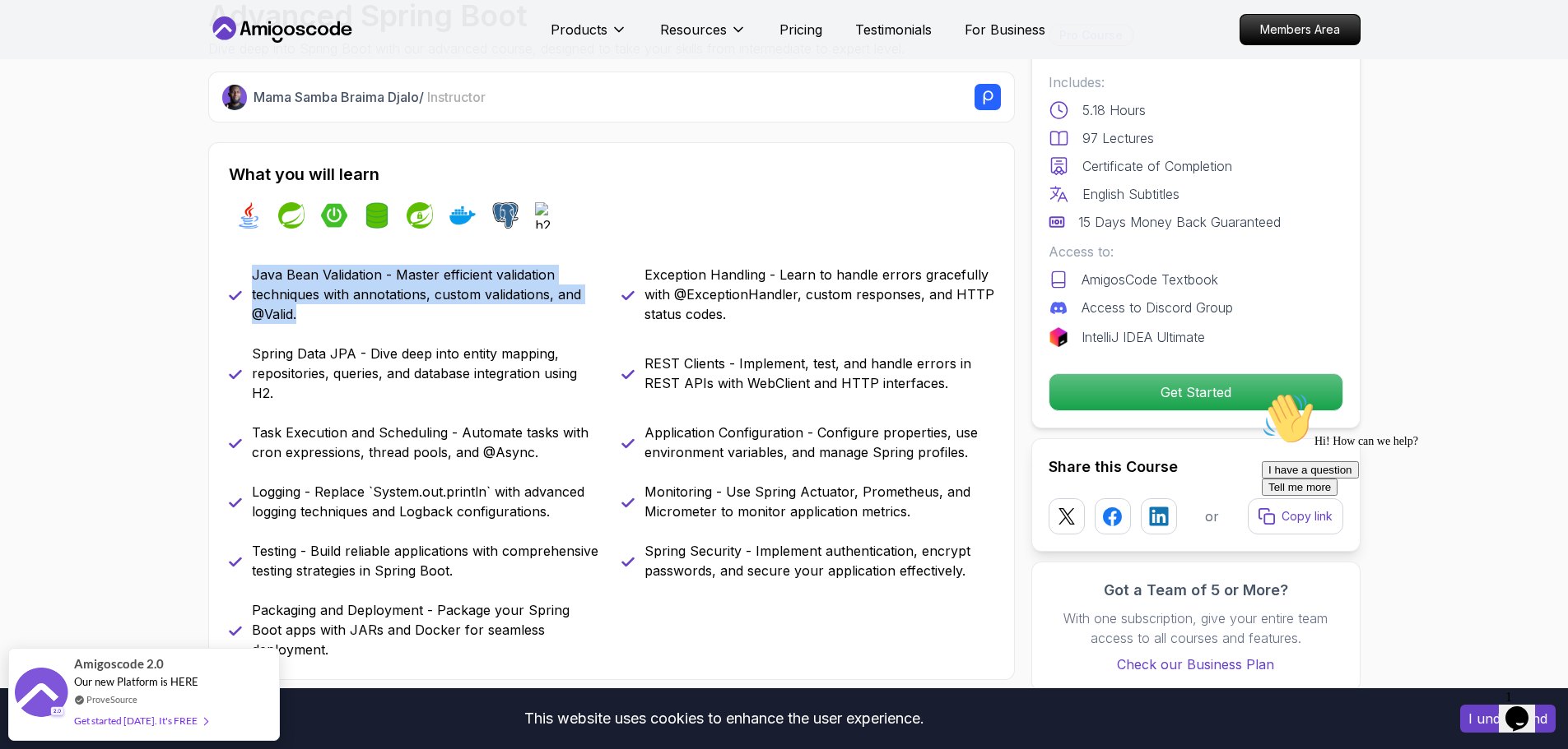
click at [333, 315] on p "Java Bean Validation - Master efficient validation techniques with annotations,…" at bounding box center [426, 294] width 350 height 60
drag, startPoint x: 261, startPoint y: 287, endPoint x: 385, endPoint y: 332, distance: 131.9
click at [385, 332] on div "Java Bean Validation - Master efficient validation techniques with annotations,…" at bounding box center [611, 462] width 765 height 395
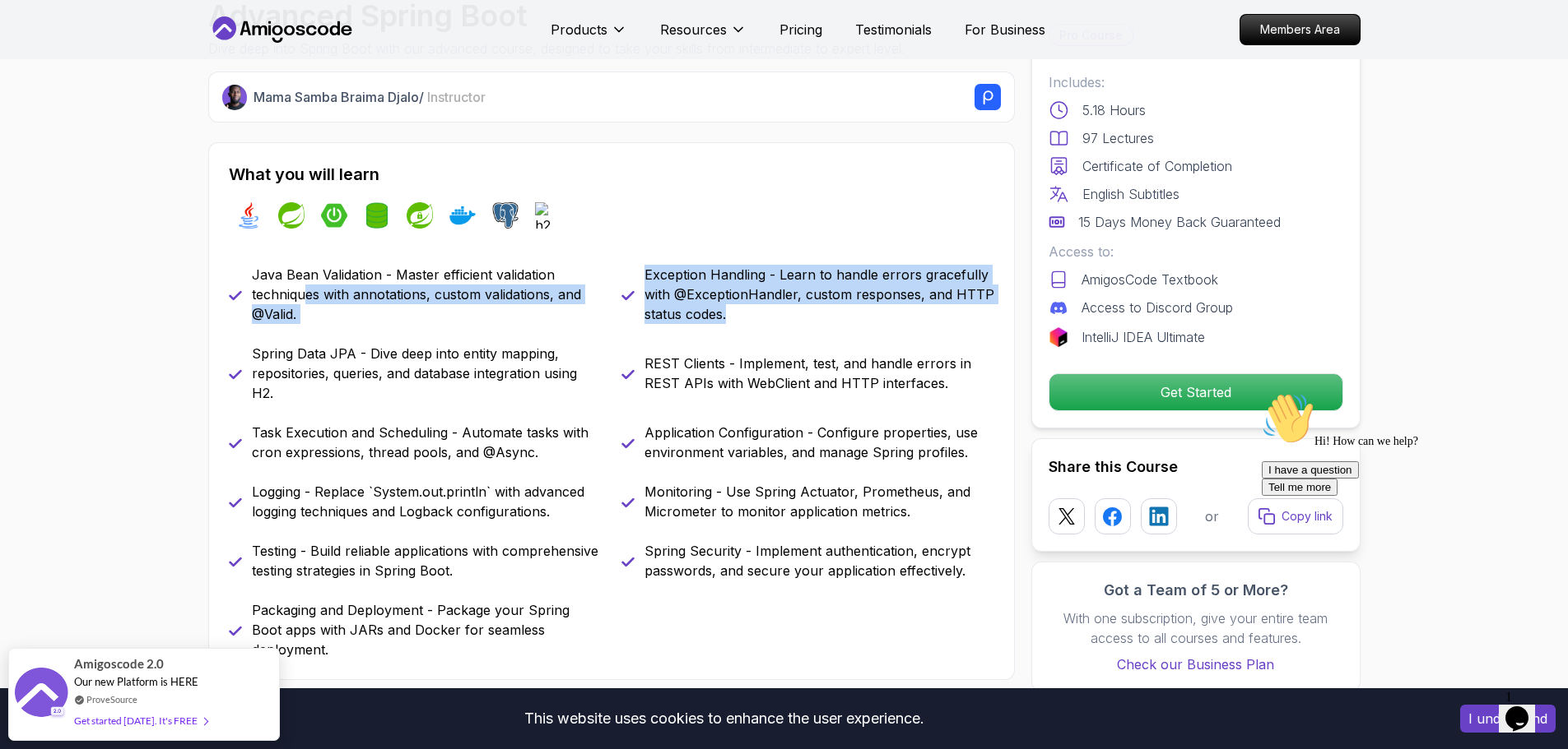
drag, startPoint x: 318, startPoint y: 298, endPoint x: 775, endPoint y: 314, distance: 457.3
click at [761, 314] on div "Java Bean Validation - Master efficient validation techniques with annotations,…" at bounding box center [611, 462] width 765 height 395
click at [777, 315] on p "Exception Handling - Learn to handle errors gracefully with @ExceptionHandler, …" at bounding box center [819, 294] width 350 height 60
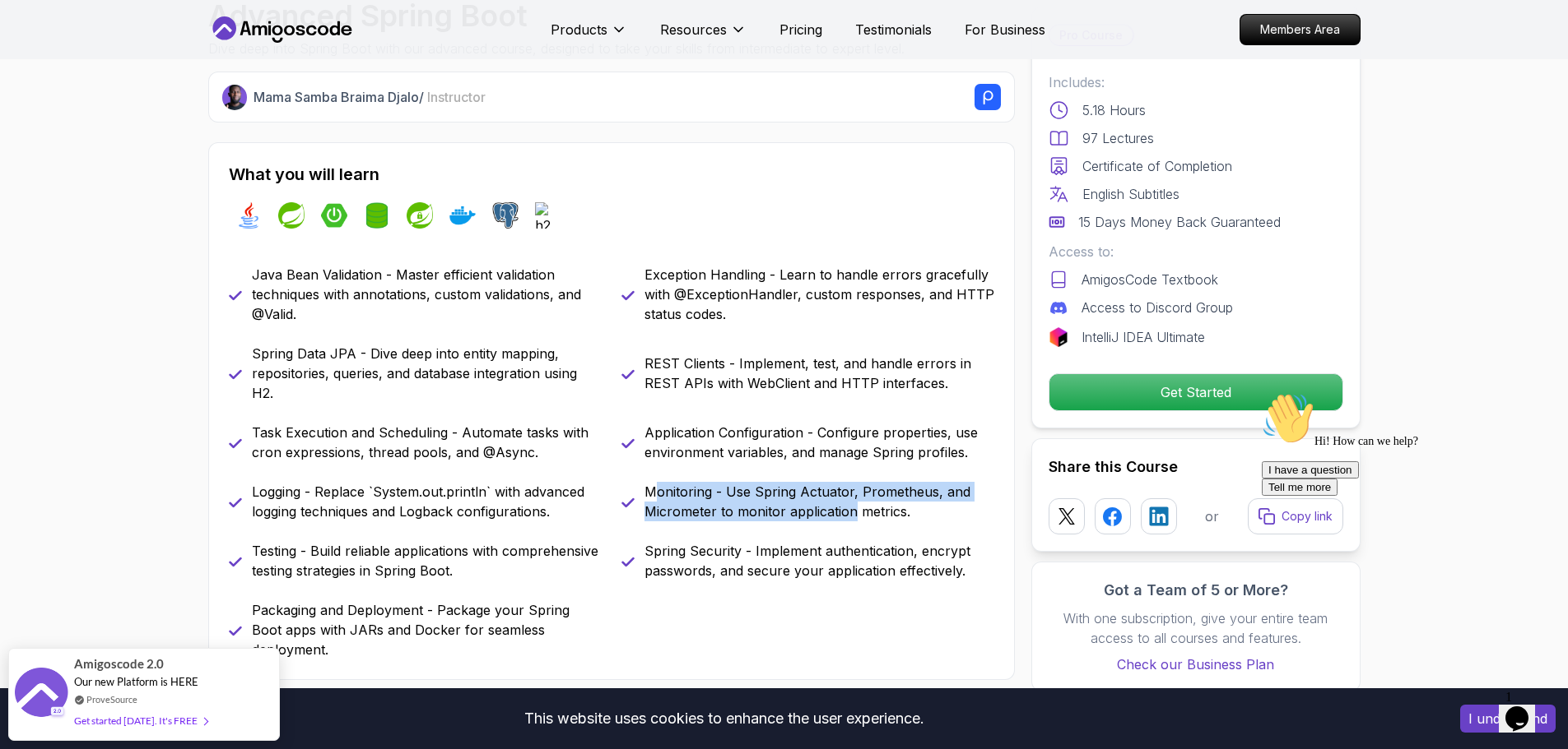
drag, startPoint x: 653, startPoint y: 499, endPoint x: 855, endPoint y: 509, distance: 202.2
click at [855, 509] on p "Monitoring - Use Spring Actuator, Prometheus, and Micrometer to monitor applica…" at bounding box center [819, 502] width 350 height 40
drag, startPoint x: 901, startPoint y: 512, endPoint x: 697, endPoint y: 495, distance: 204.7
click at [697, 495] on p "Monitoring - Use Spring Actuator, Prometheus, and Micrometer to monitor applica…" at bounding box center [819, 502] width 350 height 40
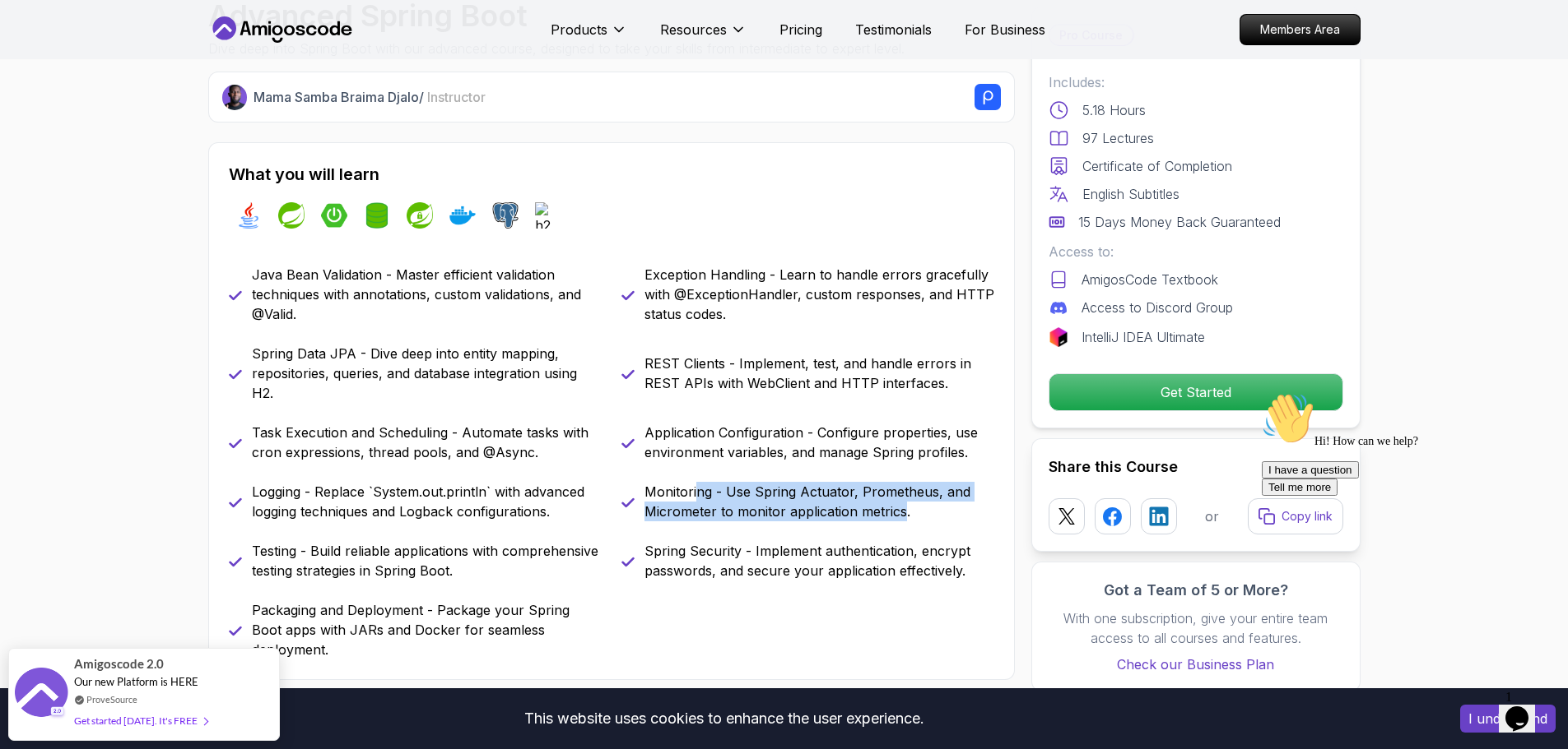
click at [697, 495] on p "Monitoring - Use Spring Actuator, Prometheus, and Micrometer to monitor applica…" at bounding box center [819, 502] width 350 height 40
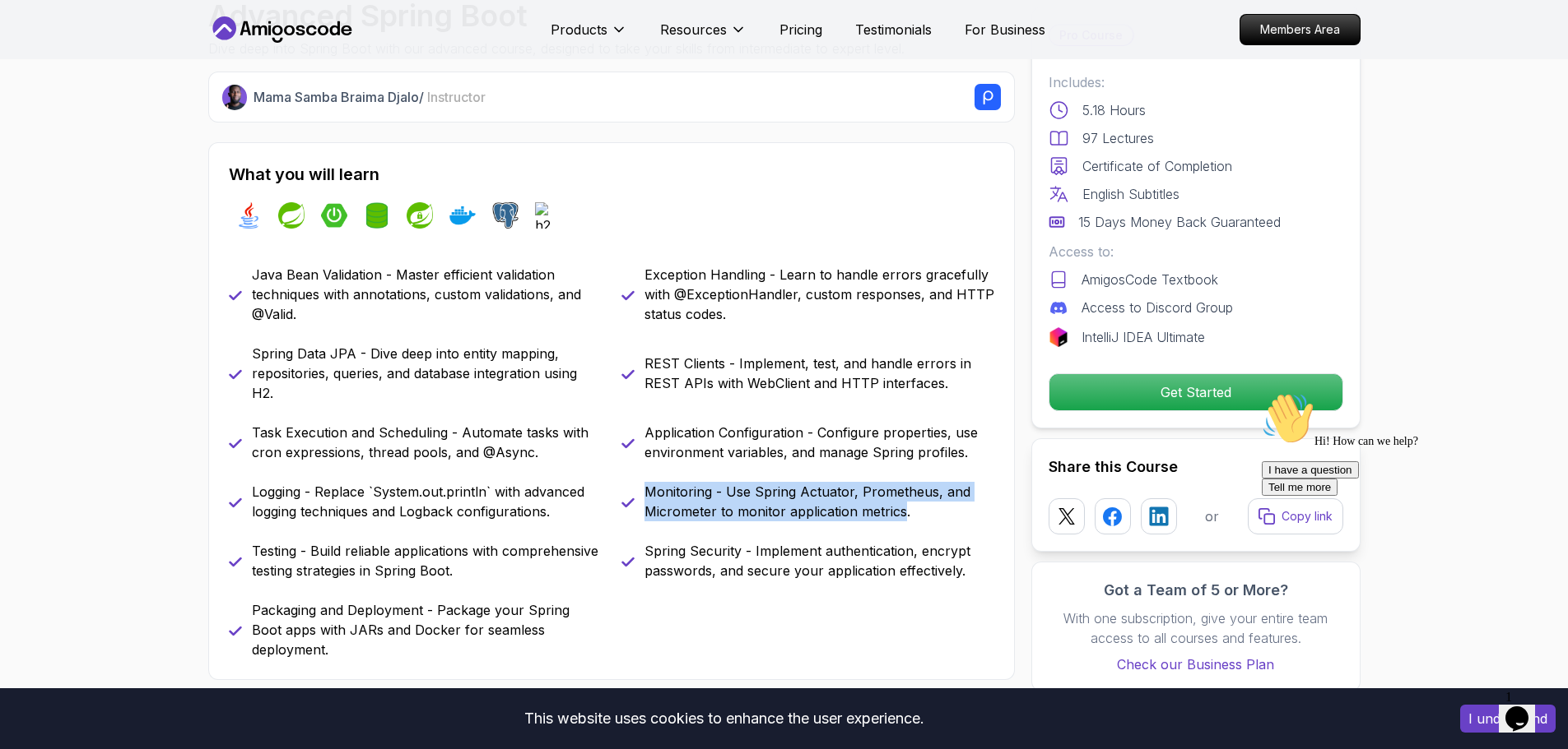
drag, startPoint x: 719, startPoint y: 497, endPoint x: 868, endPoint y: 508, distance: 149.4
click at [868, 508] on p "Monitoring - Use Spring Actuator, Prometheus, and Micrometer to monitor applica…" at bounding box center [819, 502] width 350 height 40
click at [868, 508] on p "Monitoring - Use Spring Actuator, Prometheus, and Micrometer to monitor applica…" at bounding box center [819, 502] width 350 height 40
drag, startPoint x: 825, startPoint y: 494, endPoint x: 926, endPoint y: 505, distance: 101.6
click at [926, 505] on p "Monitoring - Use Spring Actuator, Prometheus, and Micrometer to monitor applica…" at bounding box center [819, 502] width 350 height 40
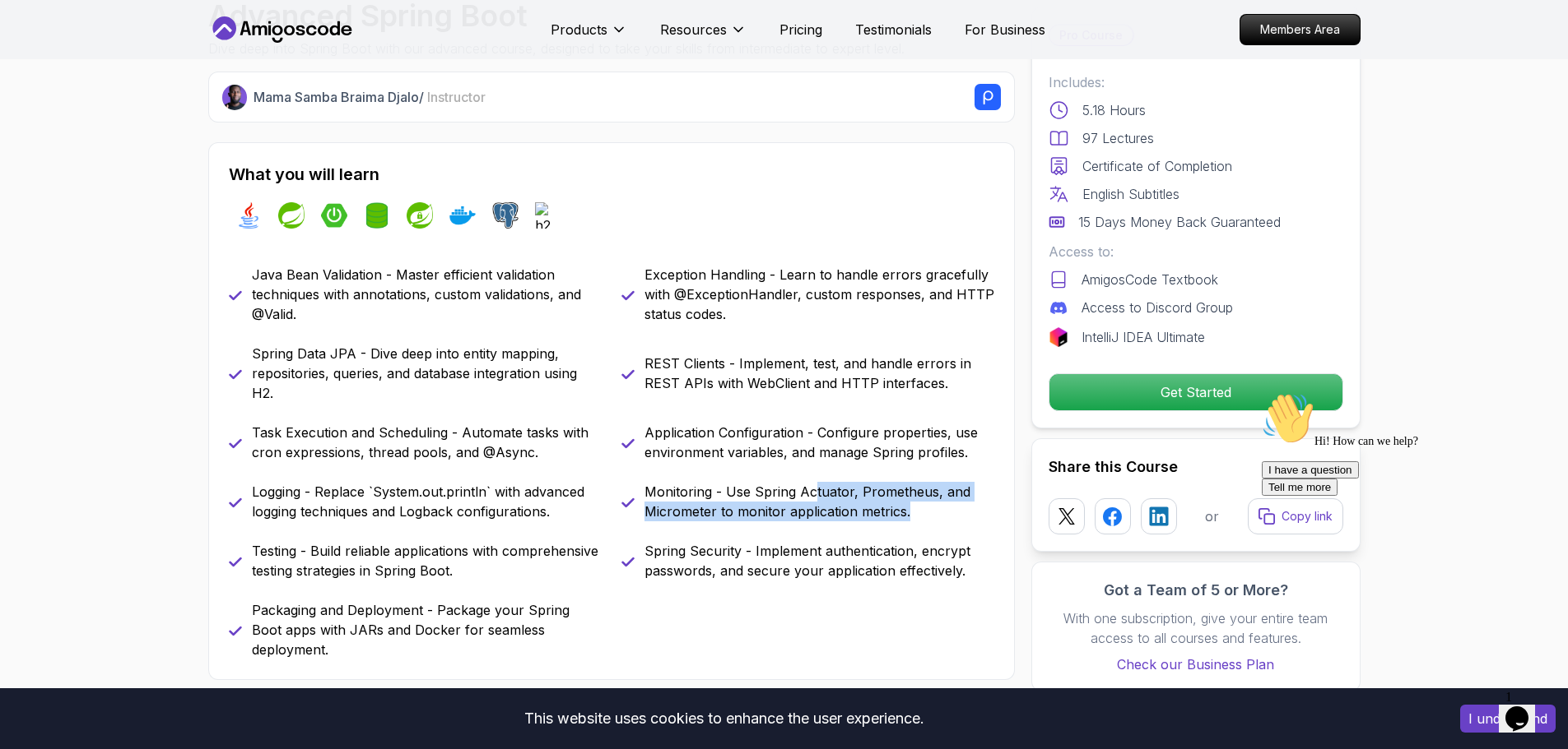
click at [926, 505] on p "Monitoring - Use Spring Actuator, Prometheus, and Micrometer to monitor applica…" at bounding box center [819, 502] width 350 height 40
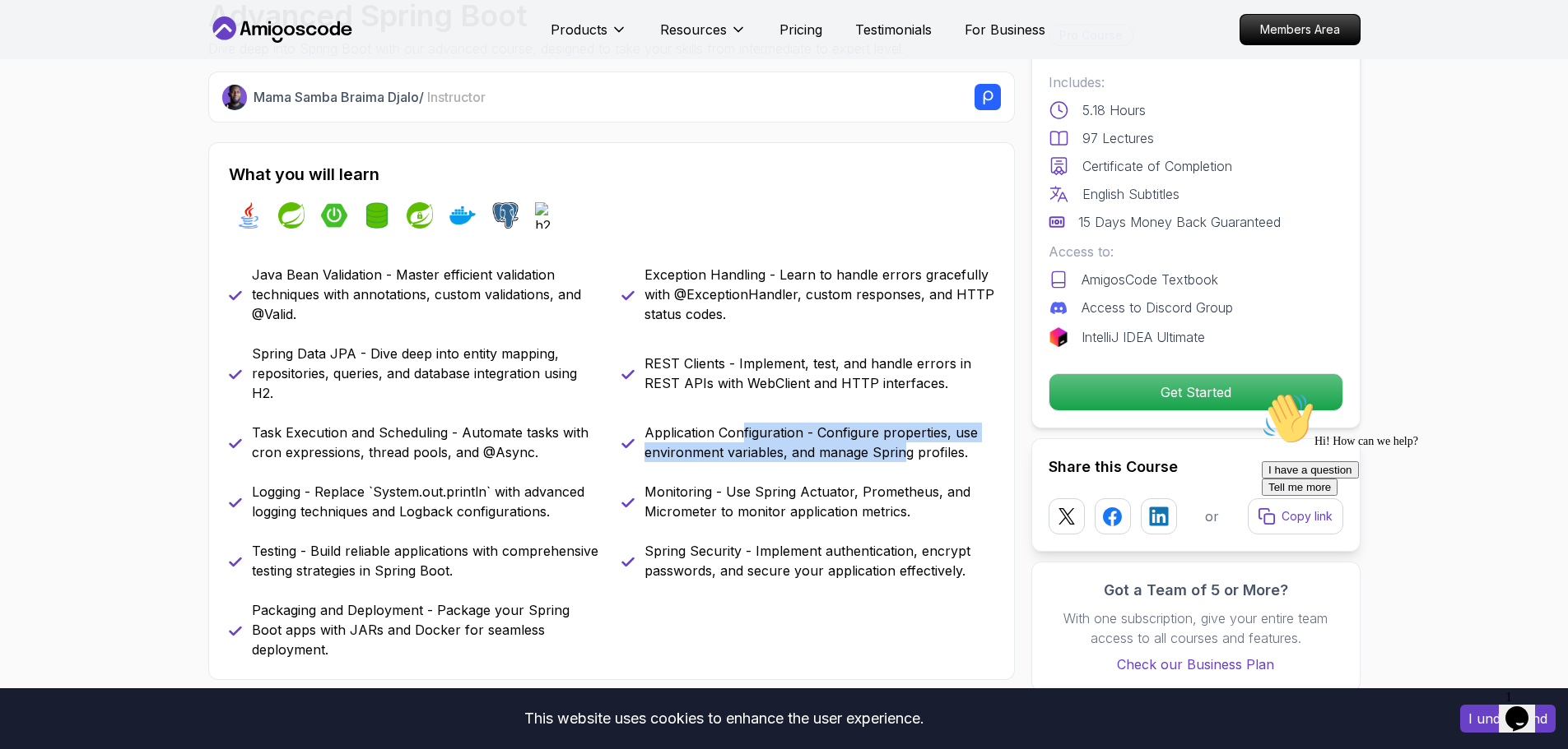
drag, startPoint x: 743, startPoint y: 442, endPoint x: 903, endPoint y: 451, distance: 160.3
click at [903, 451] on p "Application Configuration - Configure properties, use environment variables, an…" at bounding box center [819, 442] width 350 height 40
click at [904, 451] on p "Application Configuration - Configure properties, use environment variables, an…" at bounding box center [819, 442] width 350 height 40
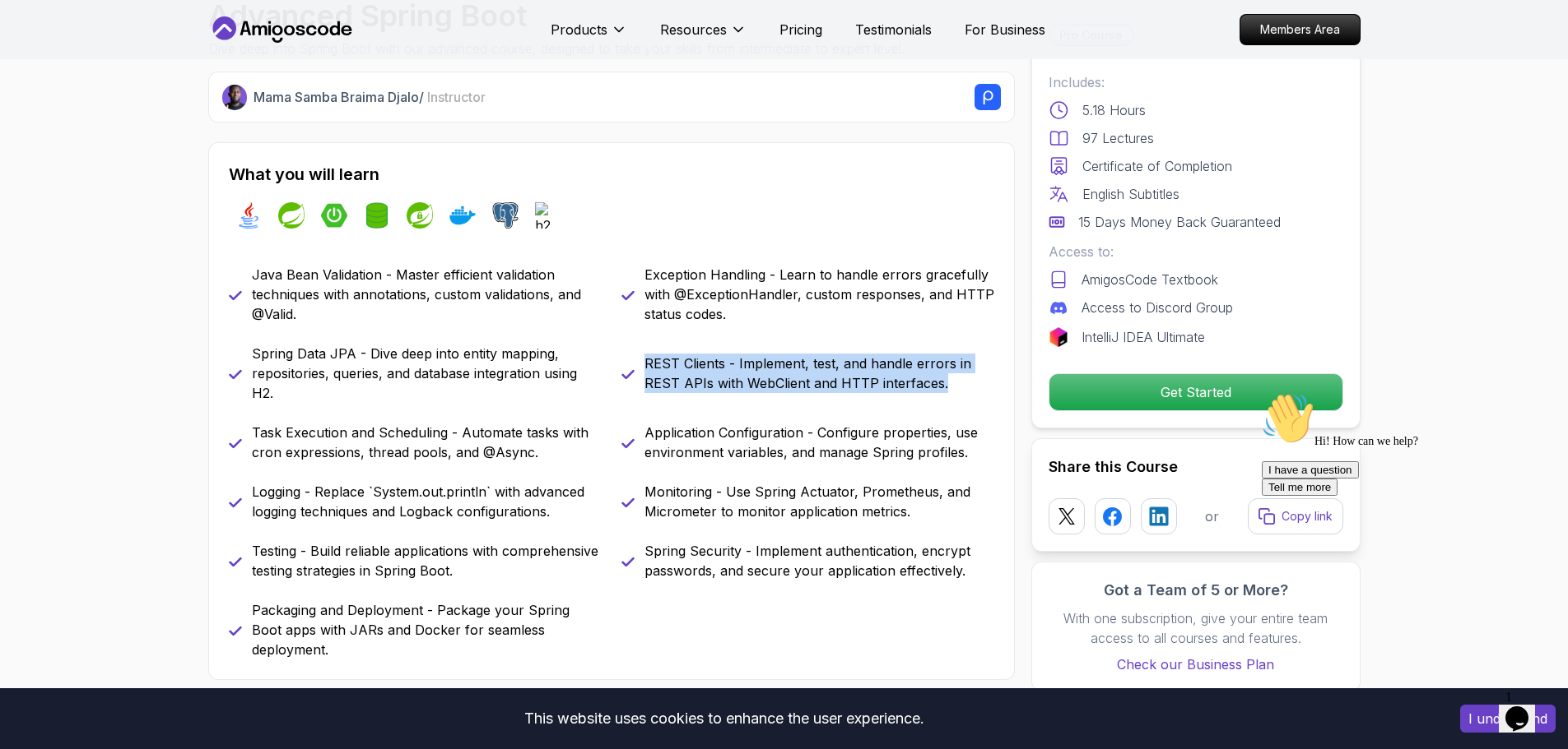
drag, startPoint x: 647, startPoint y: 366, endPoint x: 961, endPoint y: 381, distance: 314.4
click at [961, 381] on p "REST Clients - Implement, test, and handle errors in REST APIs with WebClient a…" at bounding box center [819, 374] width 350 height 40
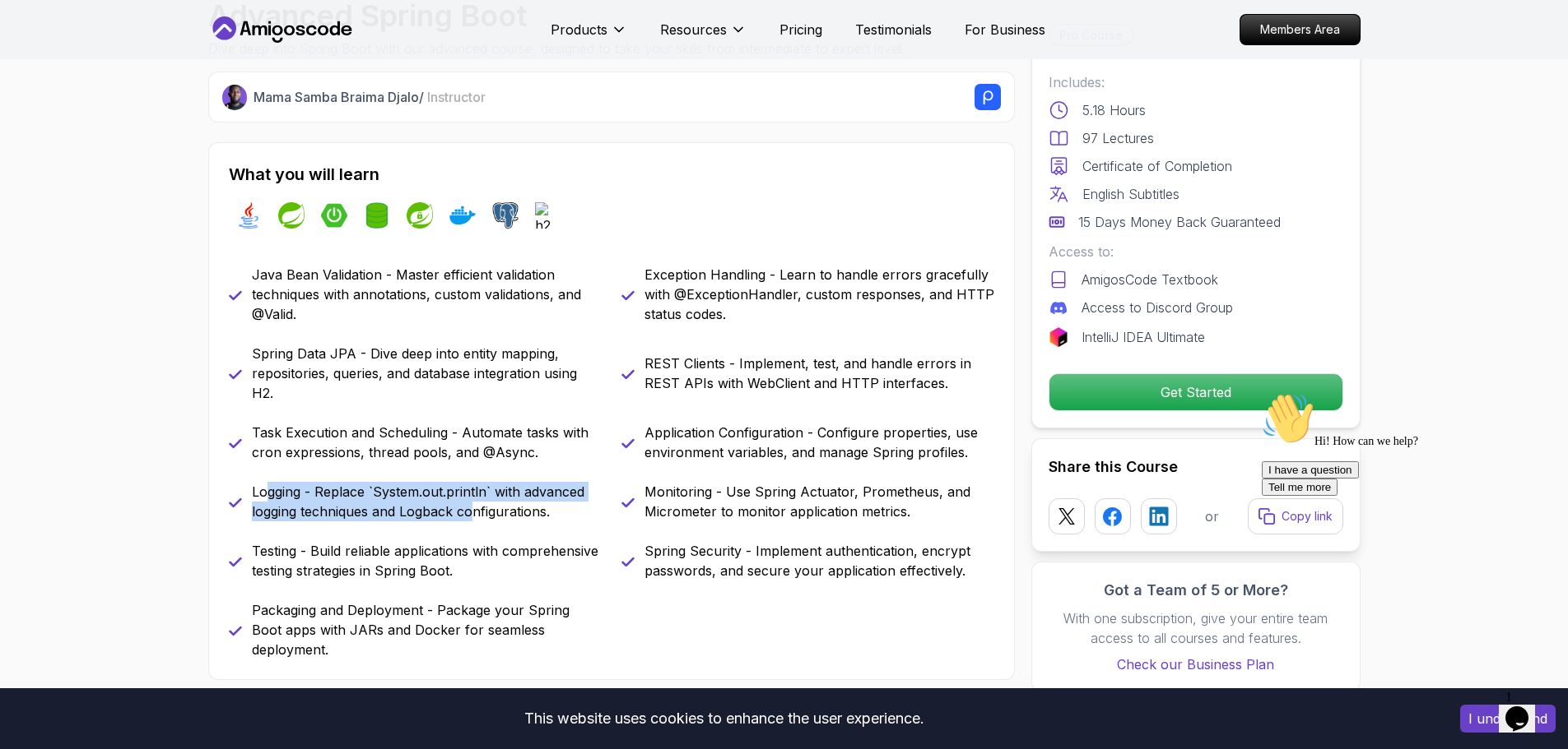
drag, startPoint x: 265, startPoint y: 494, endPoint x: 470, endPoint y: 508, distance: 205.5
click at [470, 508] on p "Logging - Replace `System.out.println` with advanced logging techniques and Log…" at bounding box center [426, 502] width 350 height 40
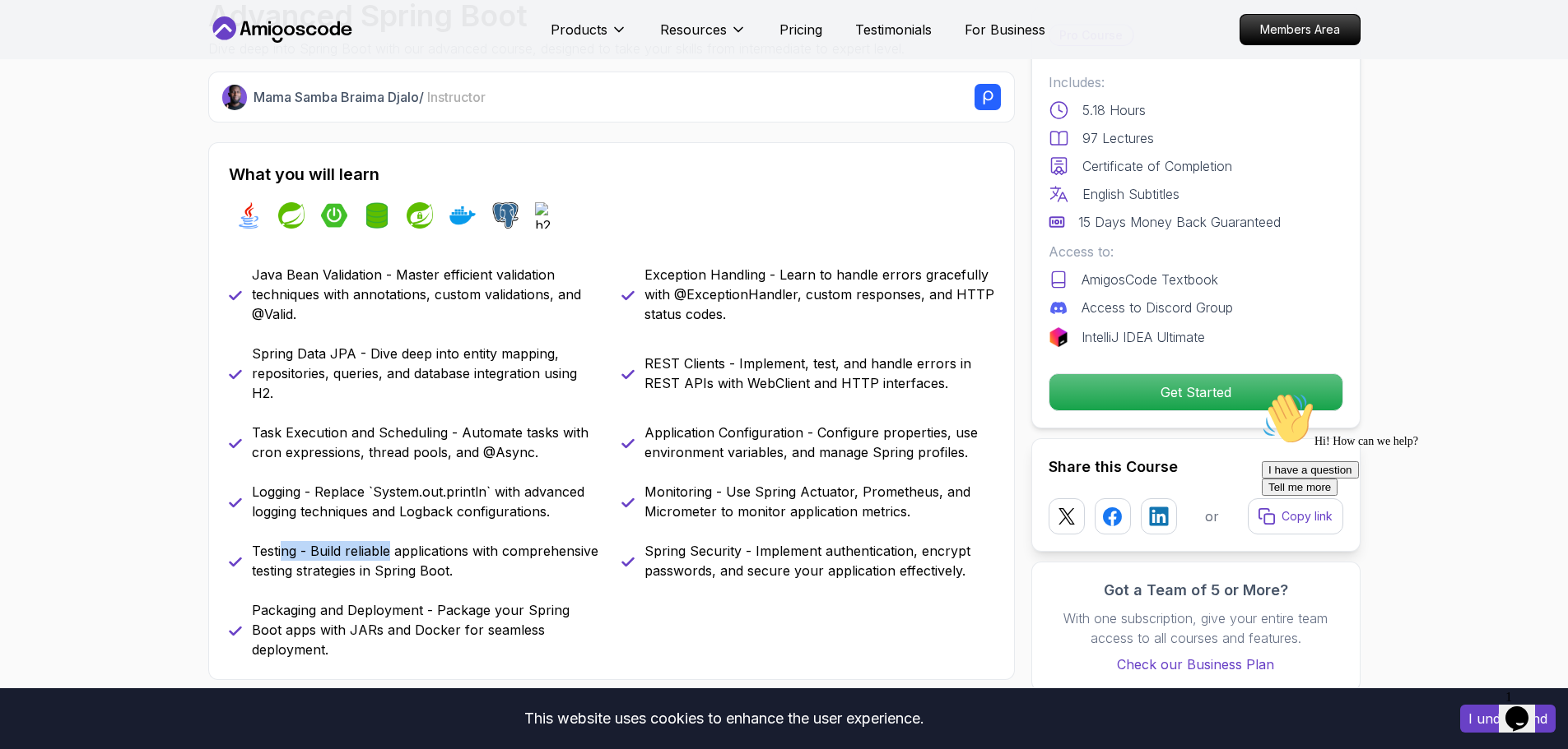
drag, startPoint x: 280, startPoint y: 549, endPoint x: 398, endPoint y: 550, distance: 118.0
click at [394, 550] on p "Testing - Build reliable applications with comprehensive testing strategies in …" at bounding box center [426, 561] width 350 height 40
click at [398, 550] on p "Testing - Build reliable applications with comprehensive testing strategies in …" at bounding box center [426, 561] width 350 height 40
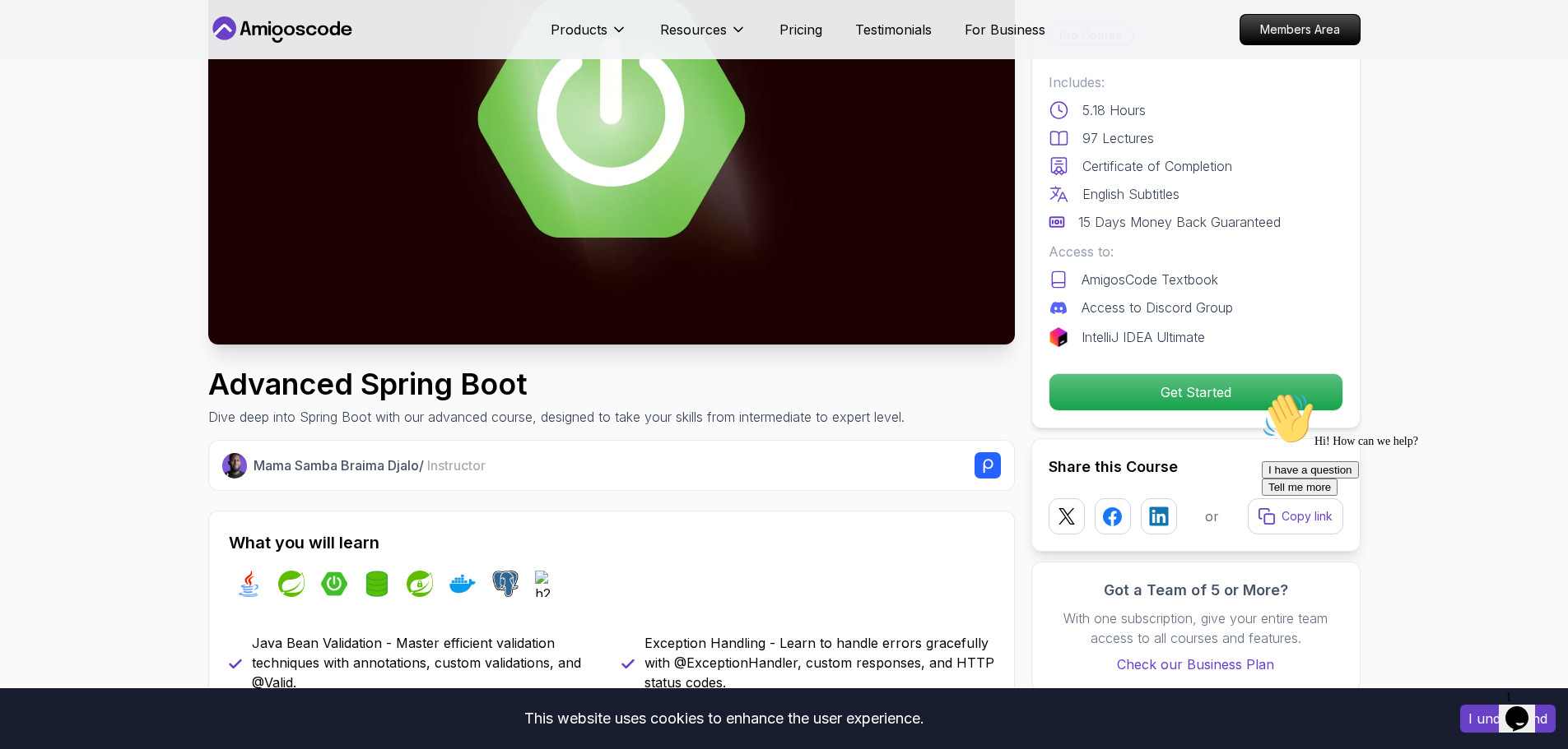
scroll to position [165, 0]
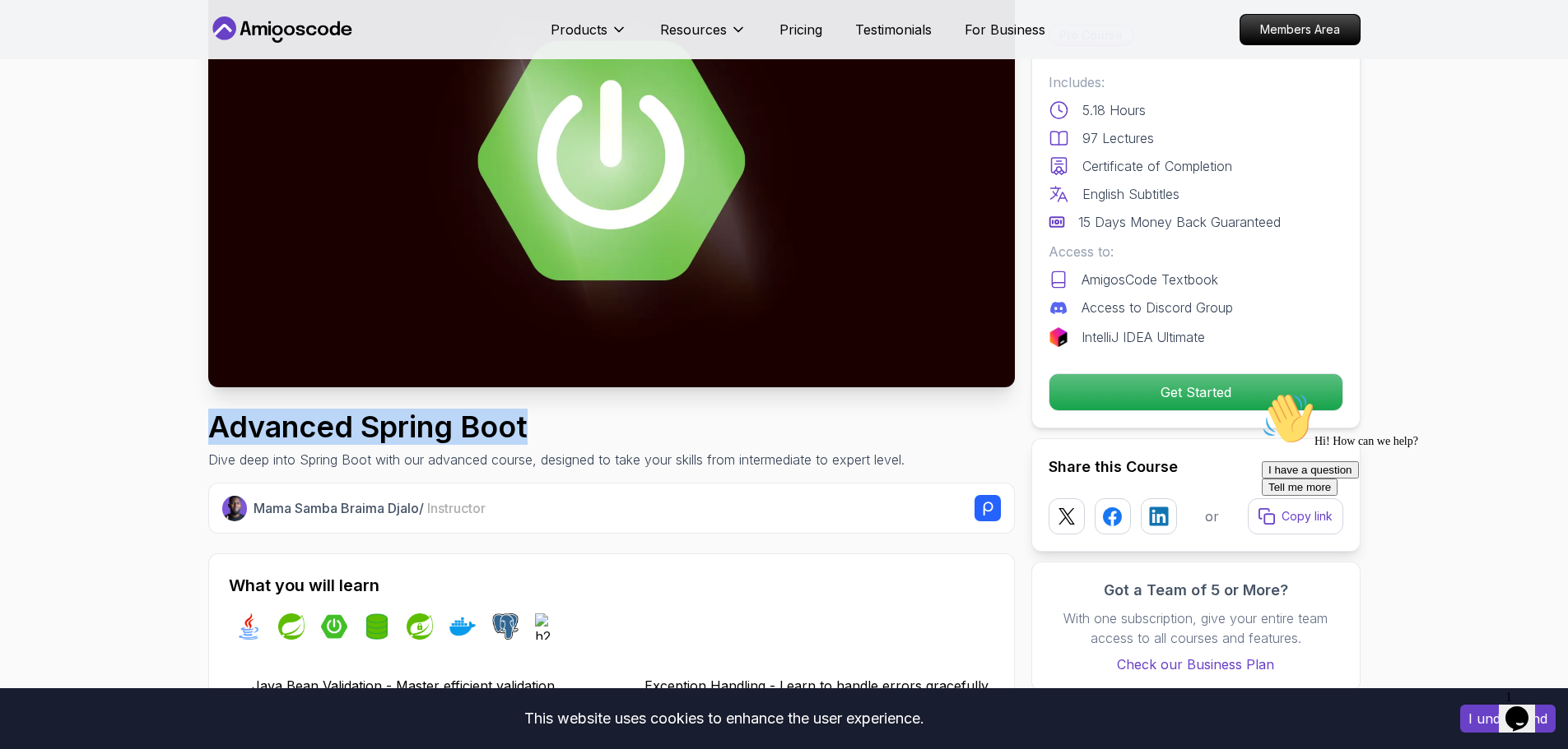
drag, startPoint x: 532, startPoint y: 431, endPoint x: 190, endPoint y: 435, distance: 342.0
copy h1 "Advanced Spring Boot"
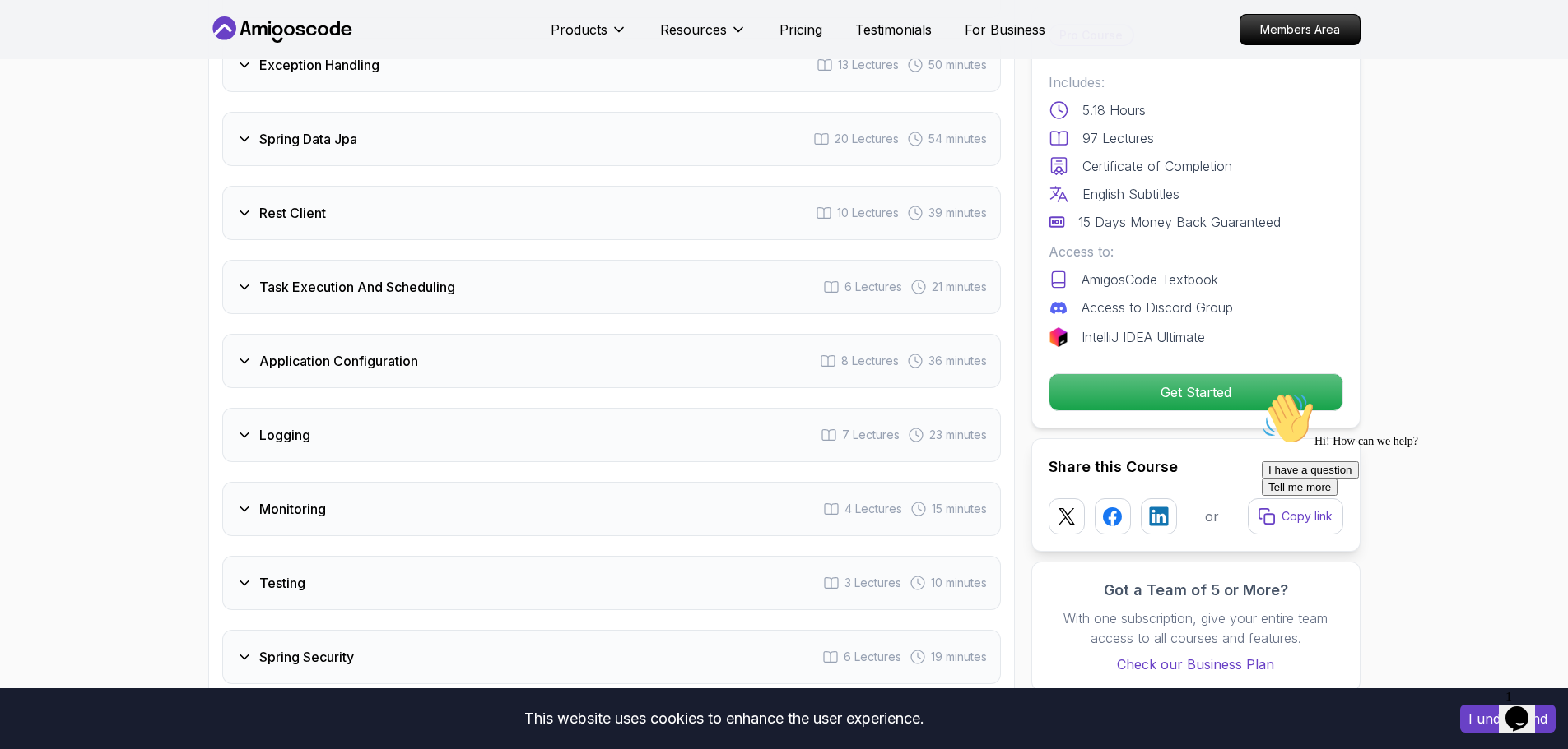
click at [321, 260] on div "Task Execution And Scheduling 6 Lectures 21 minutes" at bounding box center [611, 287] width 778 height 55
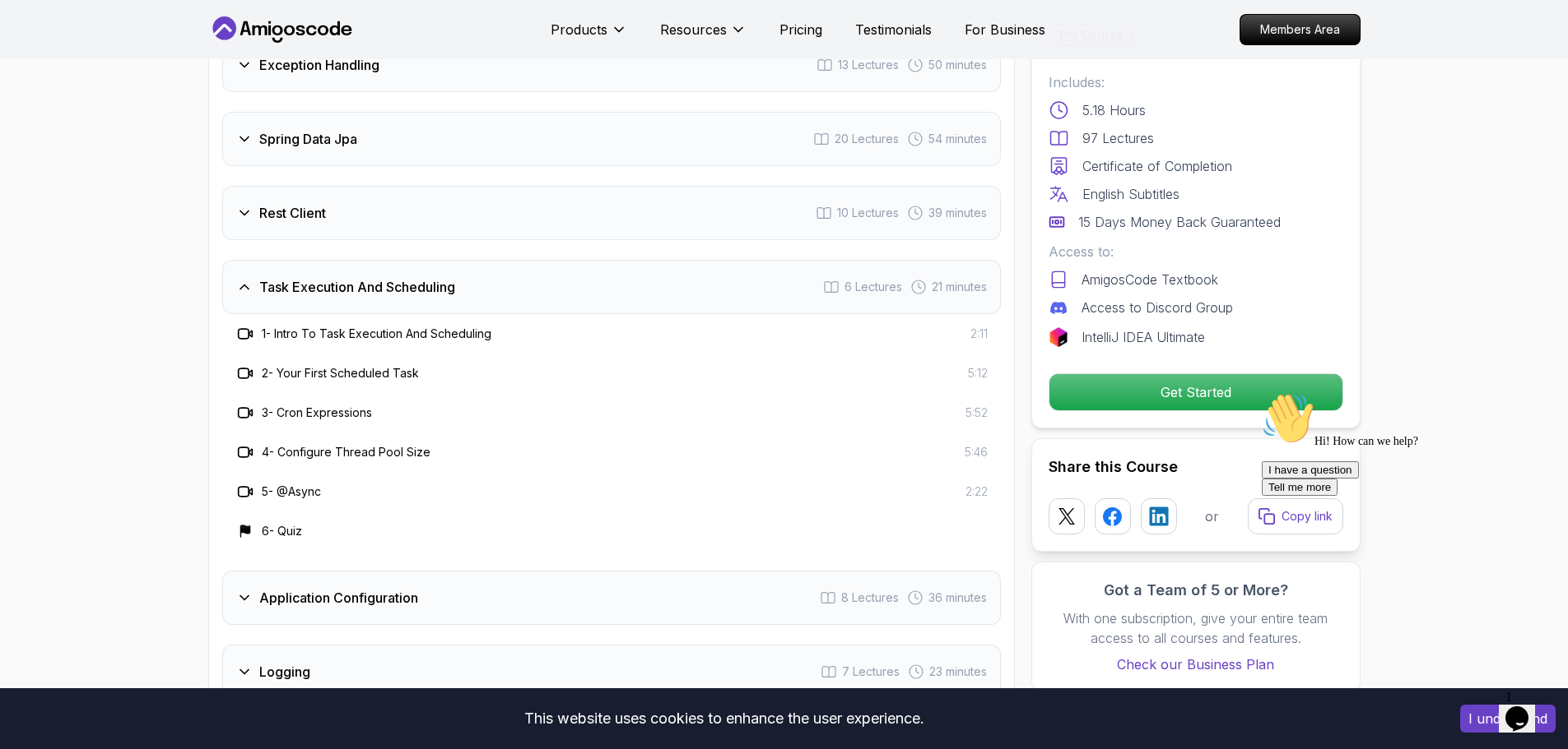
click at [321, 260] on div "Task Execution And Scheduling 6 Lectures 21 minutes" at bounding box center [611, 287] width 778 height 55
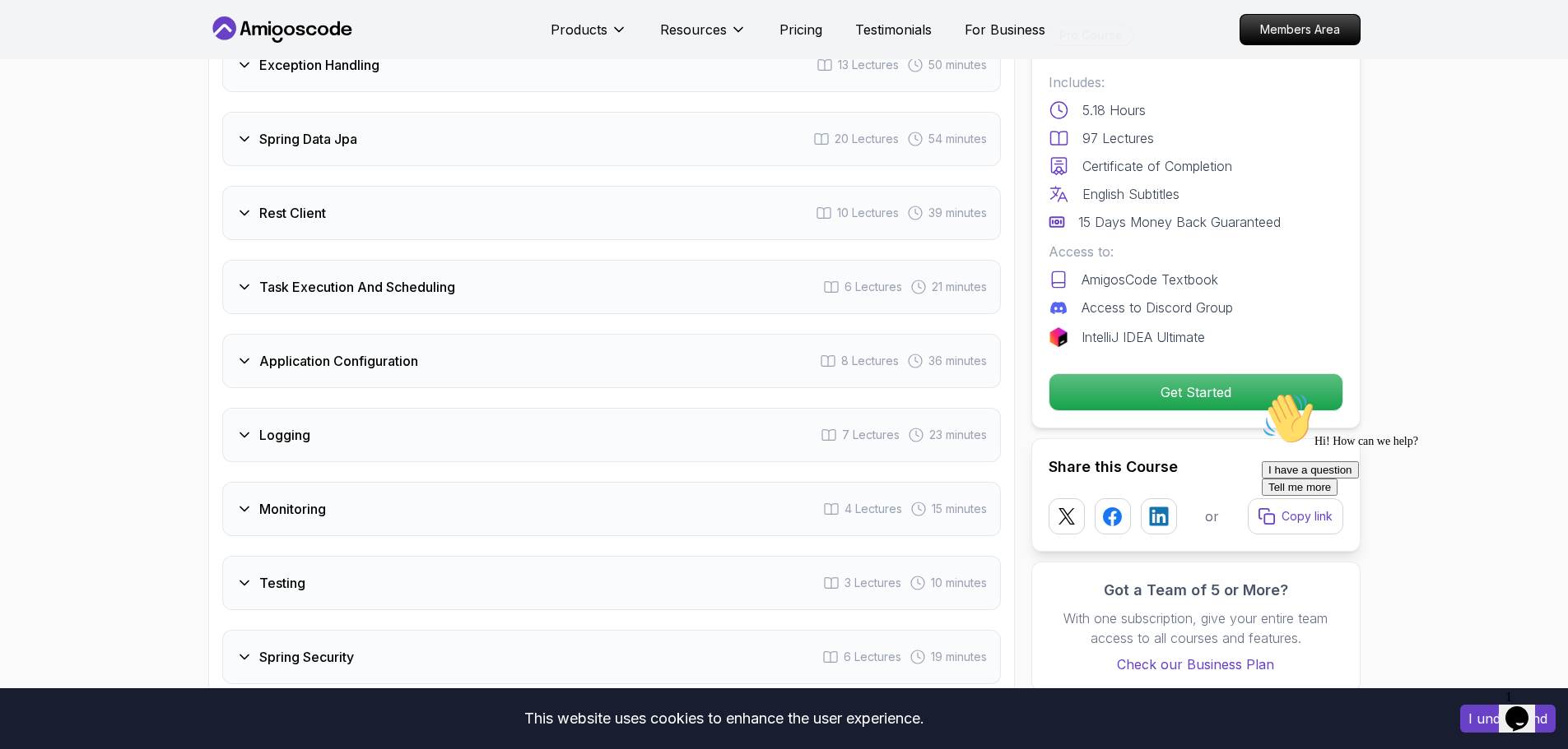
click at [328, 186] on div "Rest Client 10 Lectures 39 minutes" at bounding box center [611, 213] width 778 height 55
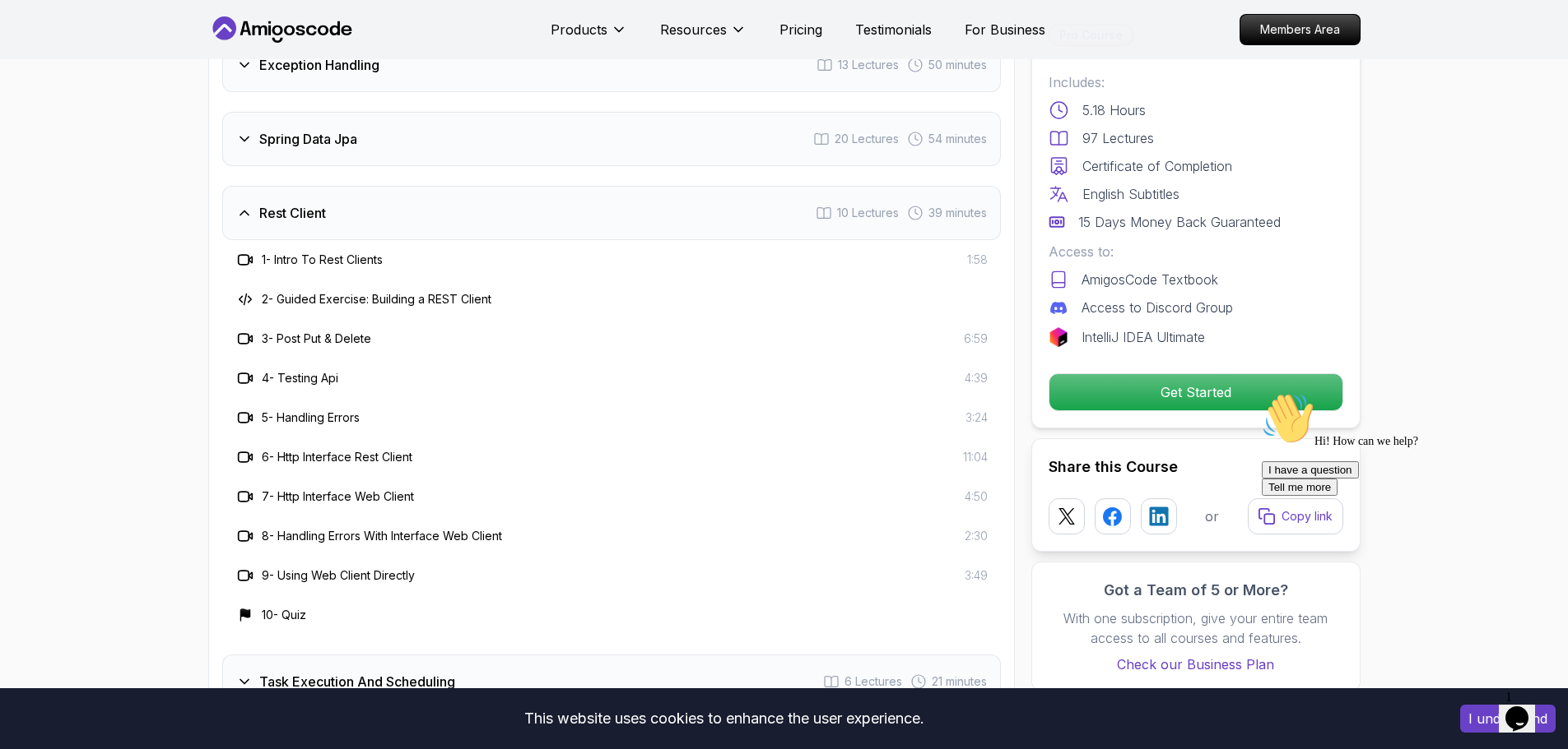
click at [328, 186] on div "Rest Client 10 Lectures 39 minutes" at bounding box center [611, 213] width 778 height 55
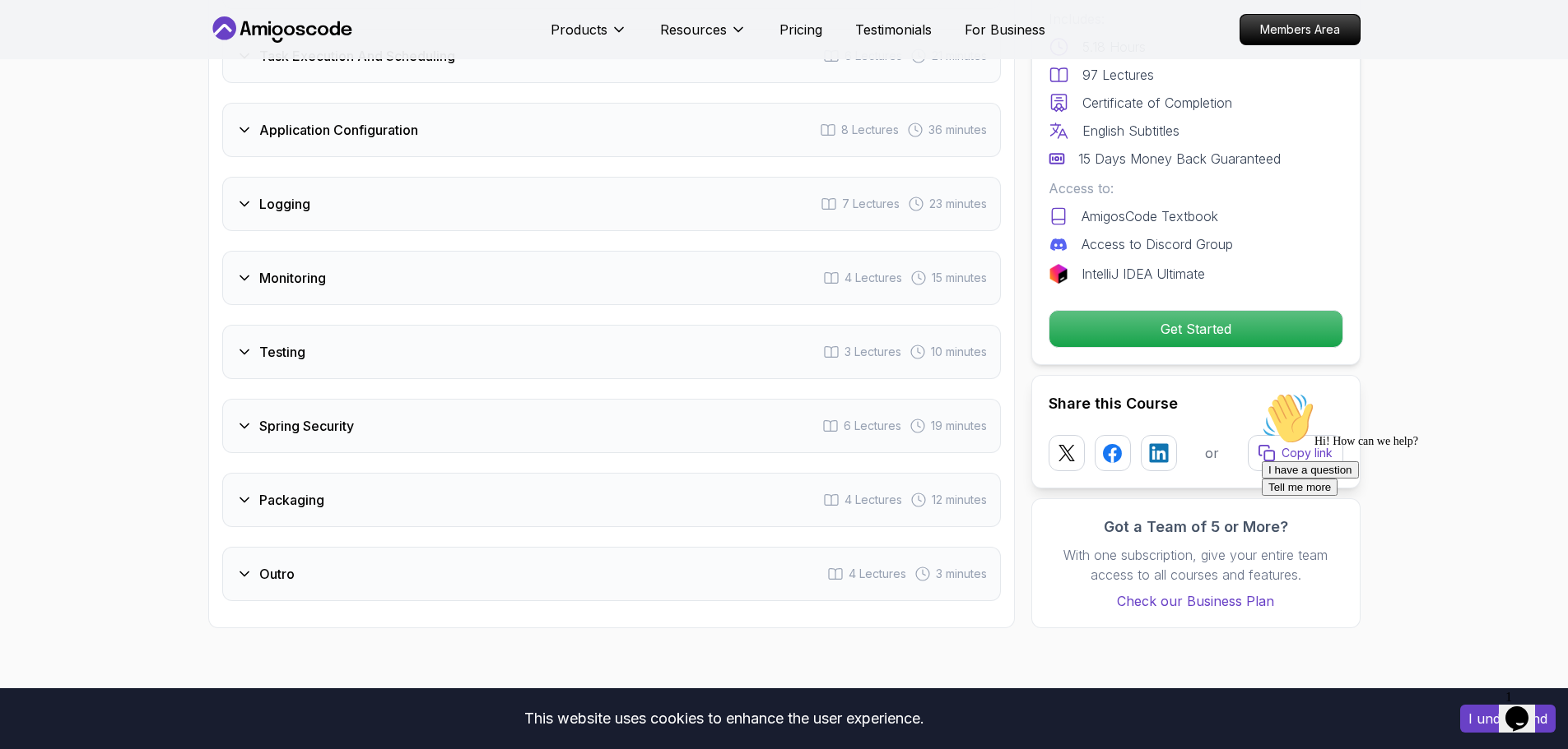
scroll to position [2760, 0]
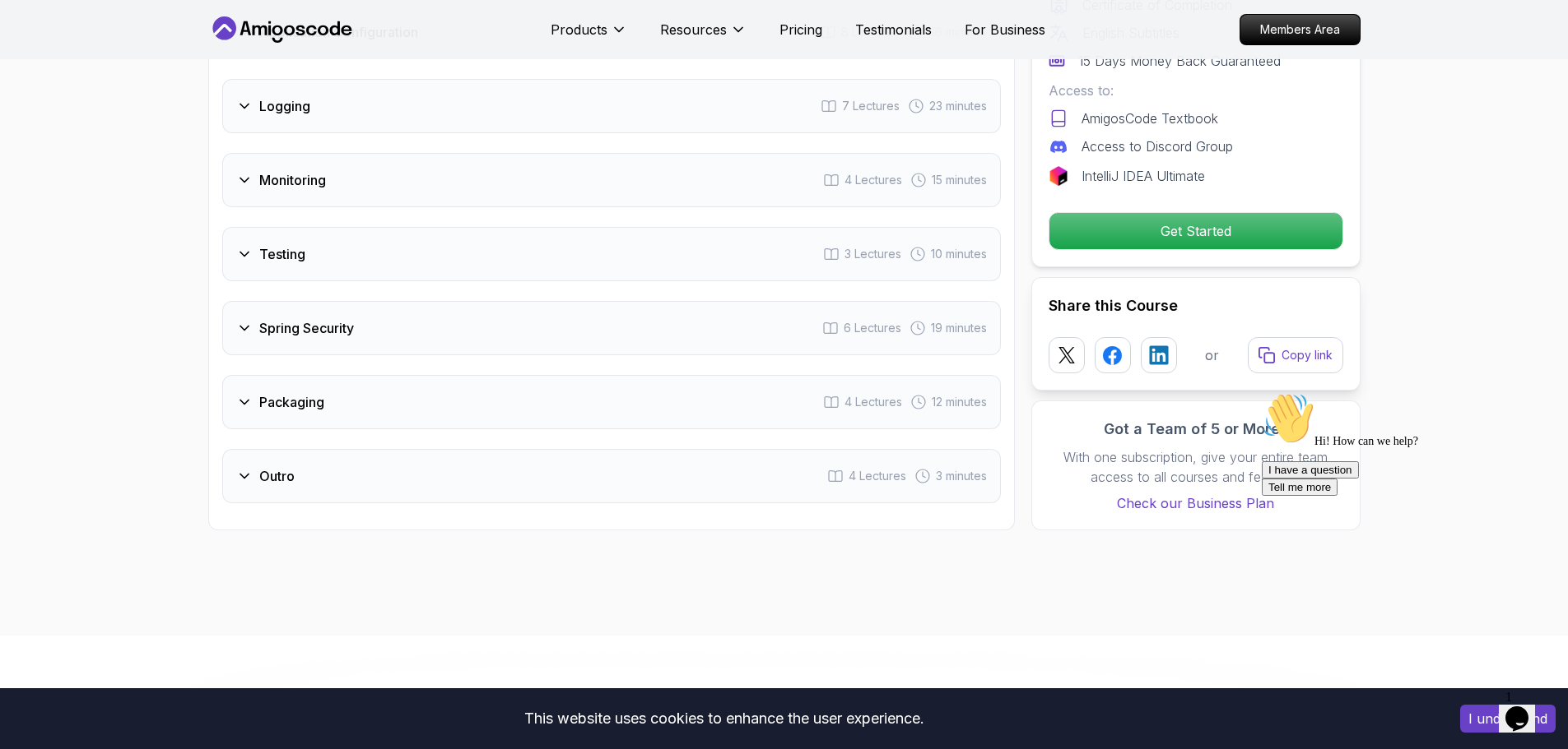
click at [339, 79] on div "Logging 7 Lectures 23 minutes" at bounding box center [611, 107] width 778 height 55
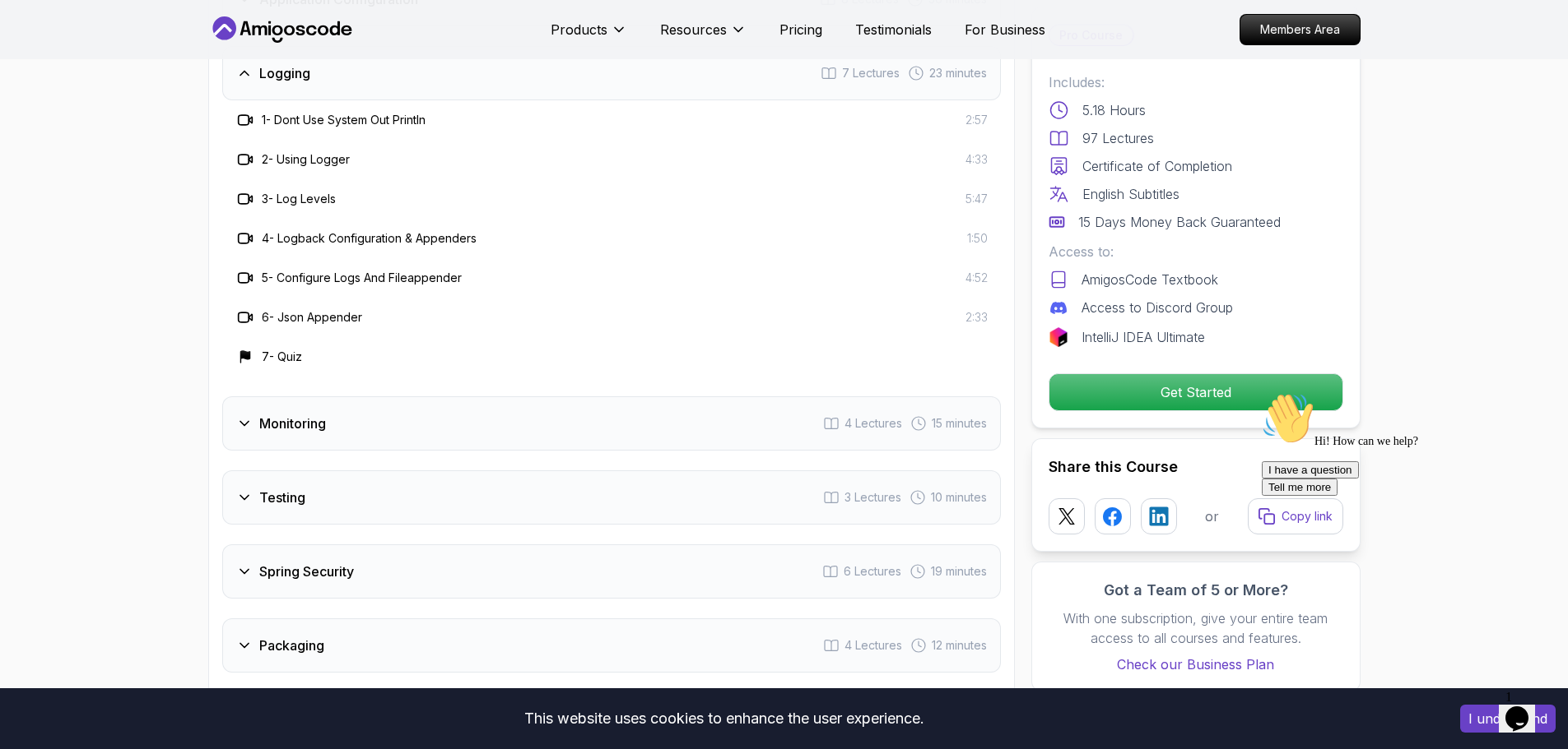
scroll to position [2925, 0]
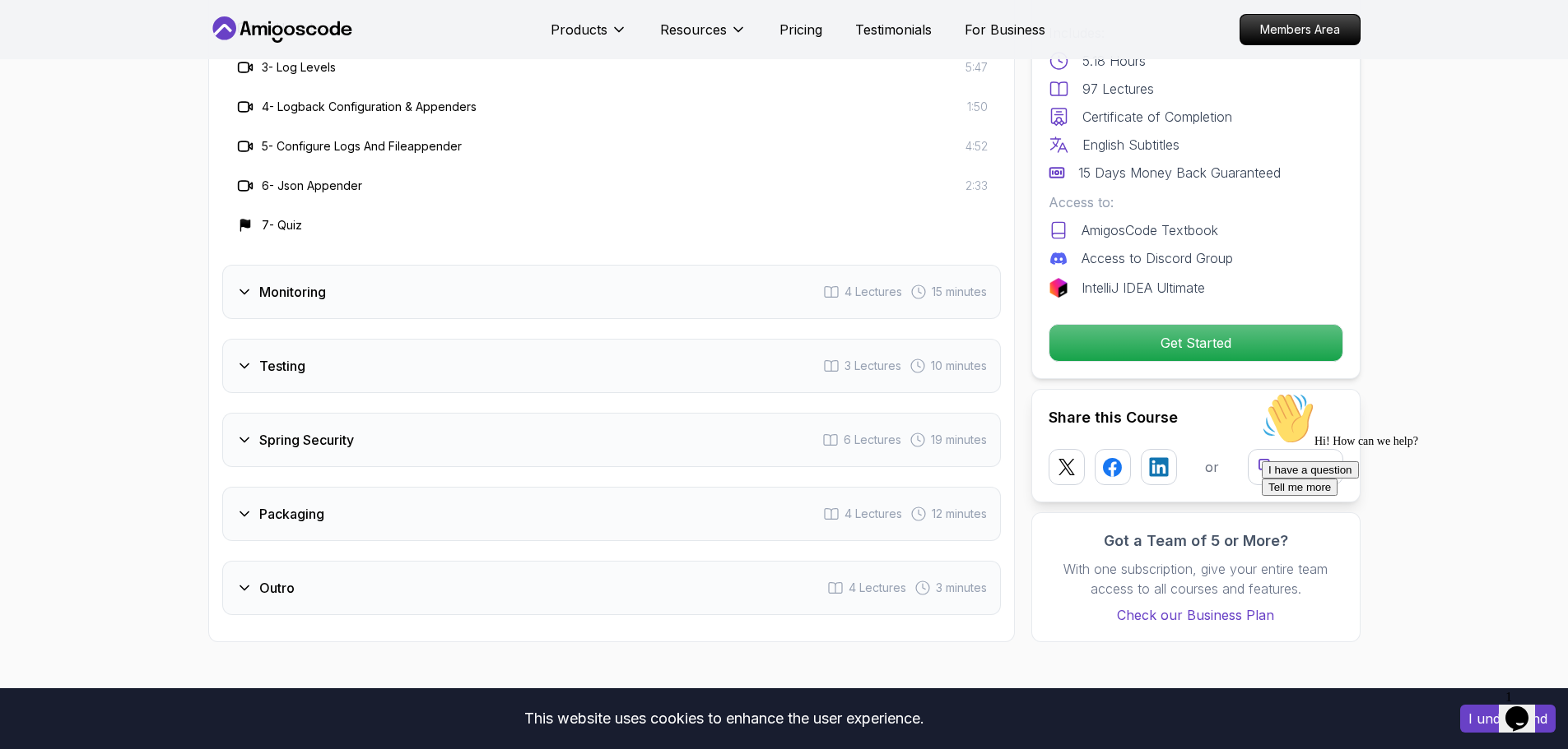
click at [337, 265] on div "Monitoring 4 Lectures 15 minutes" at bounding box center [611, 292] width 778 height 55
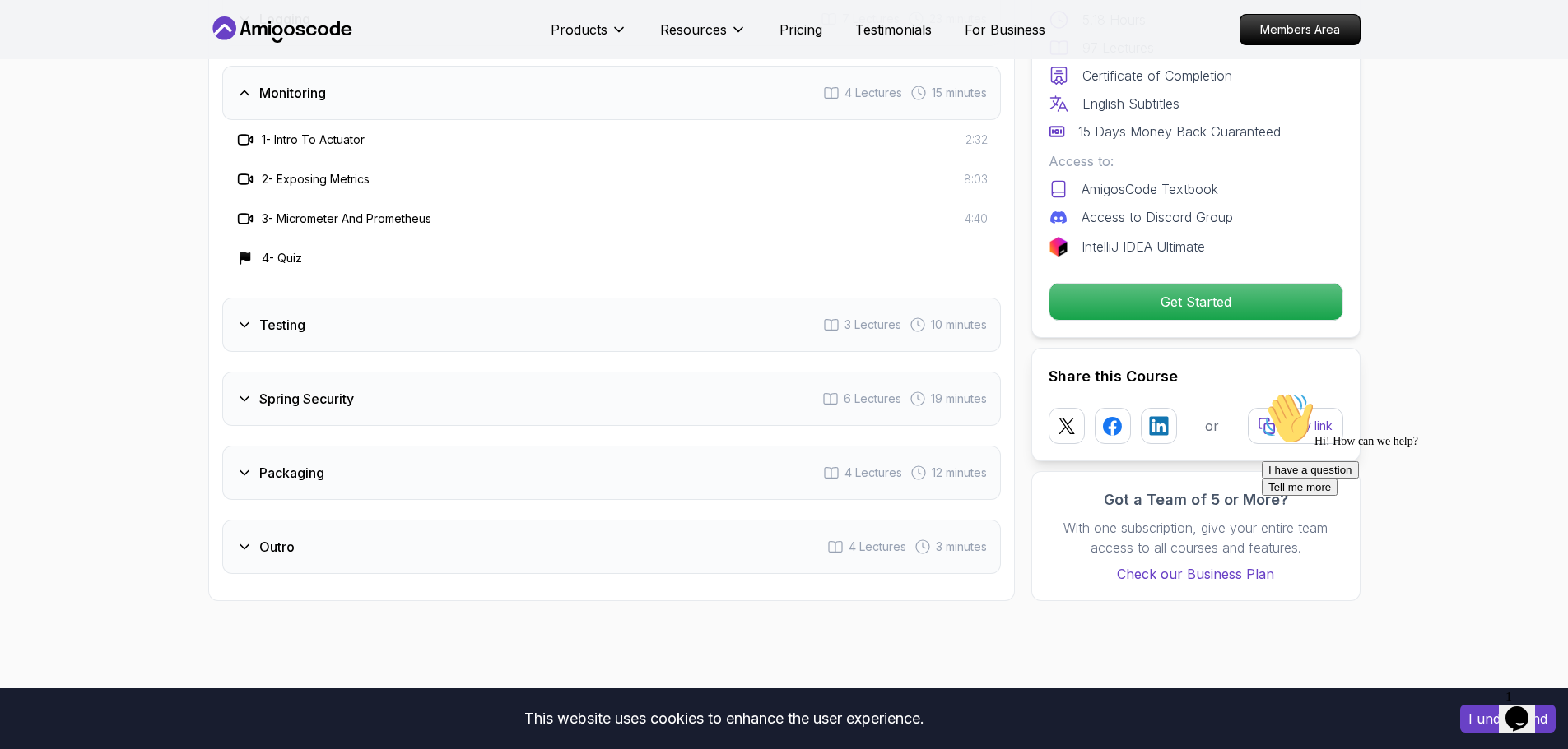
scroll to position [2843, 0]
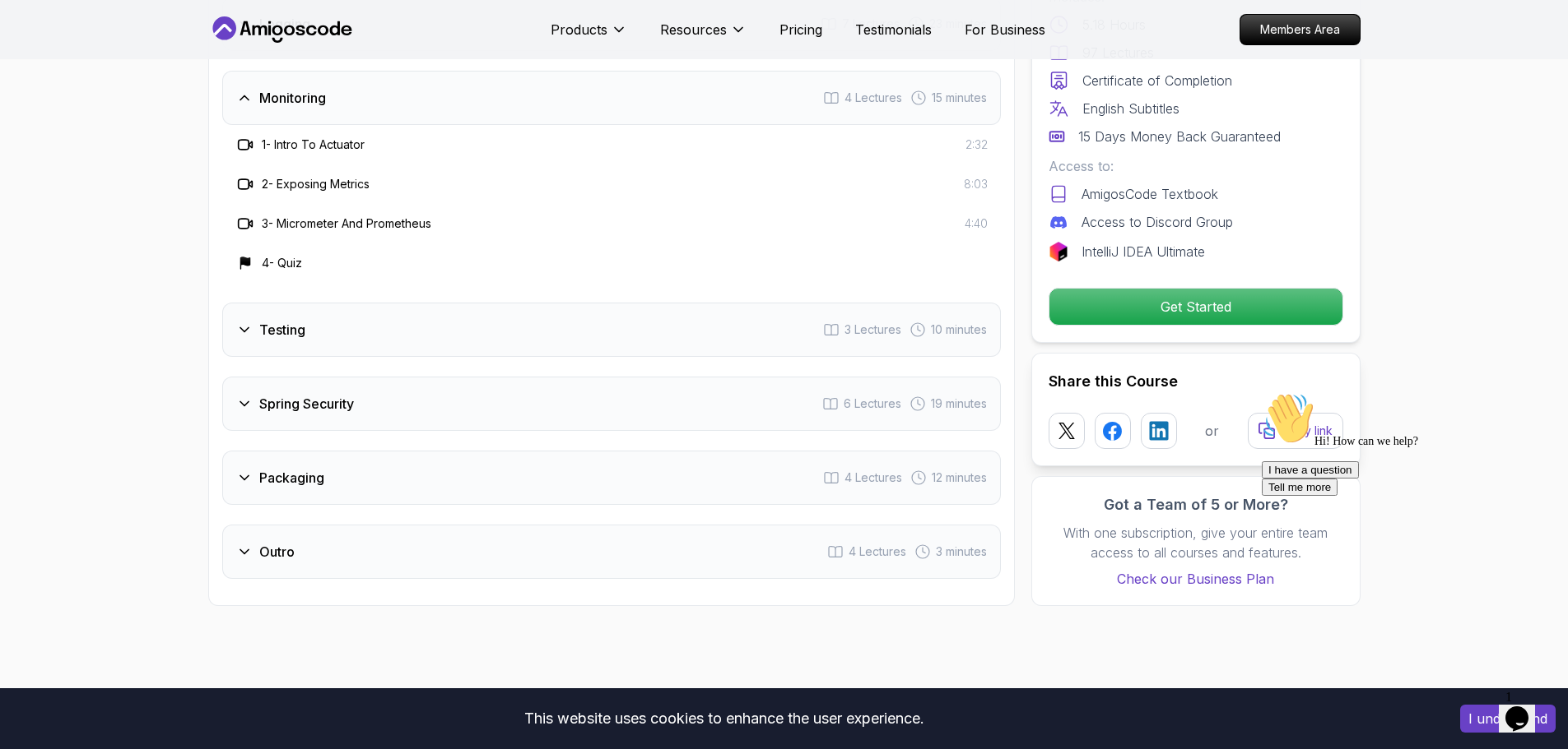
click at [333, 303] on div "Testing 3 Lectures 10 minutes" at bounding box center [611, 330] width 778 height 55
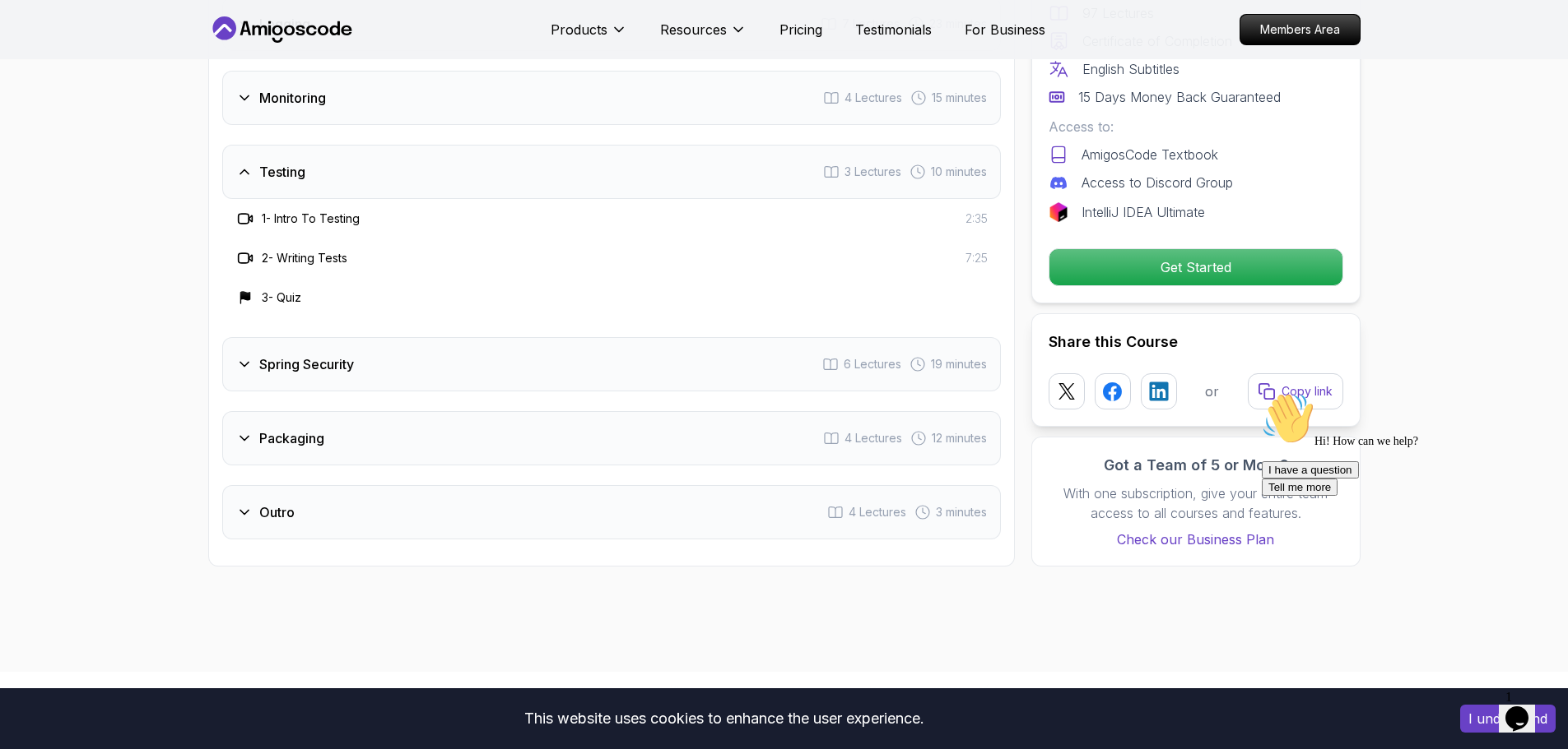
click at [330, 355] on h3 "Spring Security" at bounding box center [306, 365] width 94 height 20
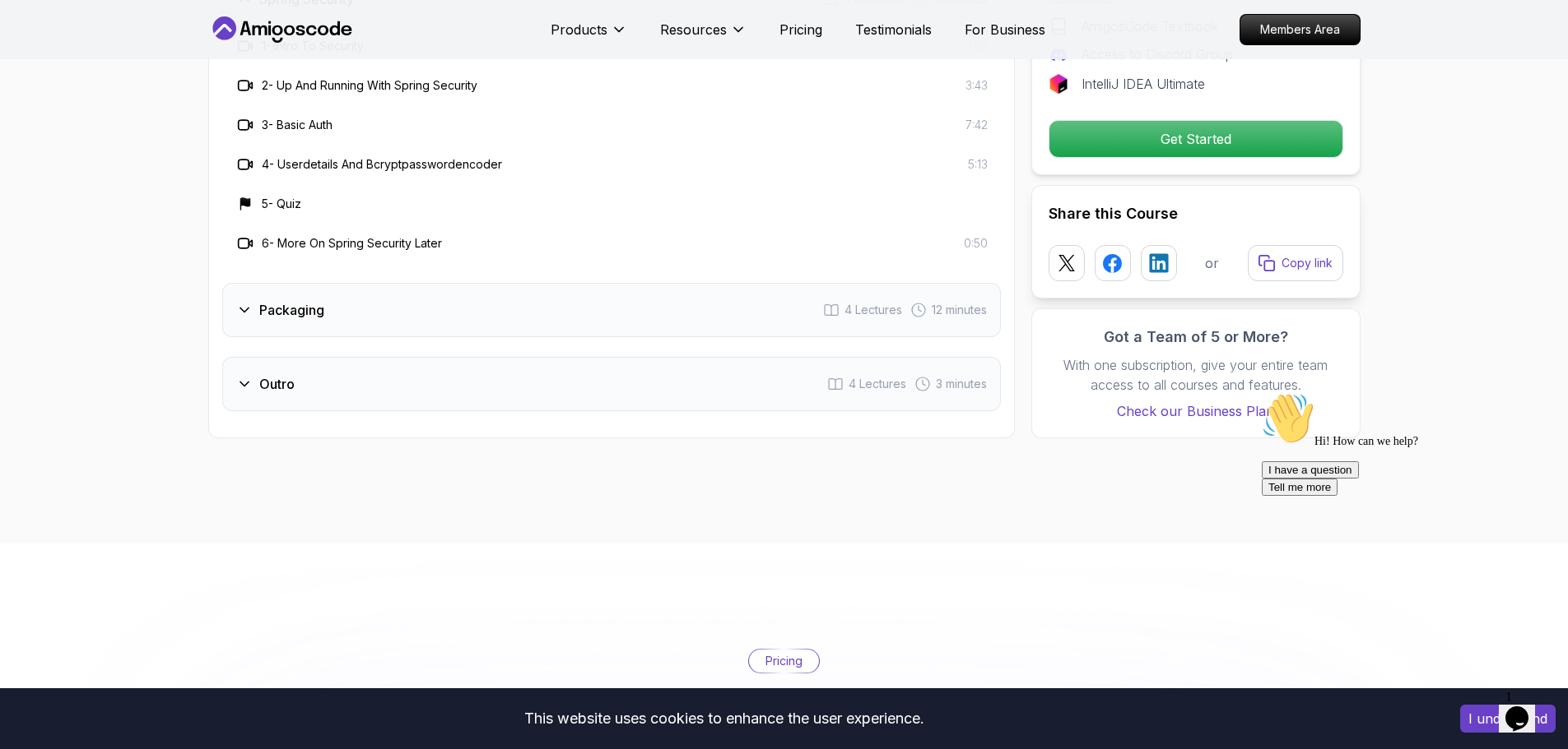
click at [323, 300] on h3 "Packaging" at bounding box center [291, 310] width 65 height 20
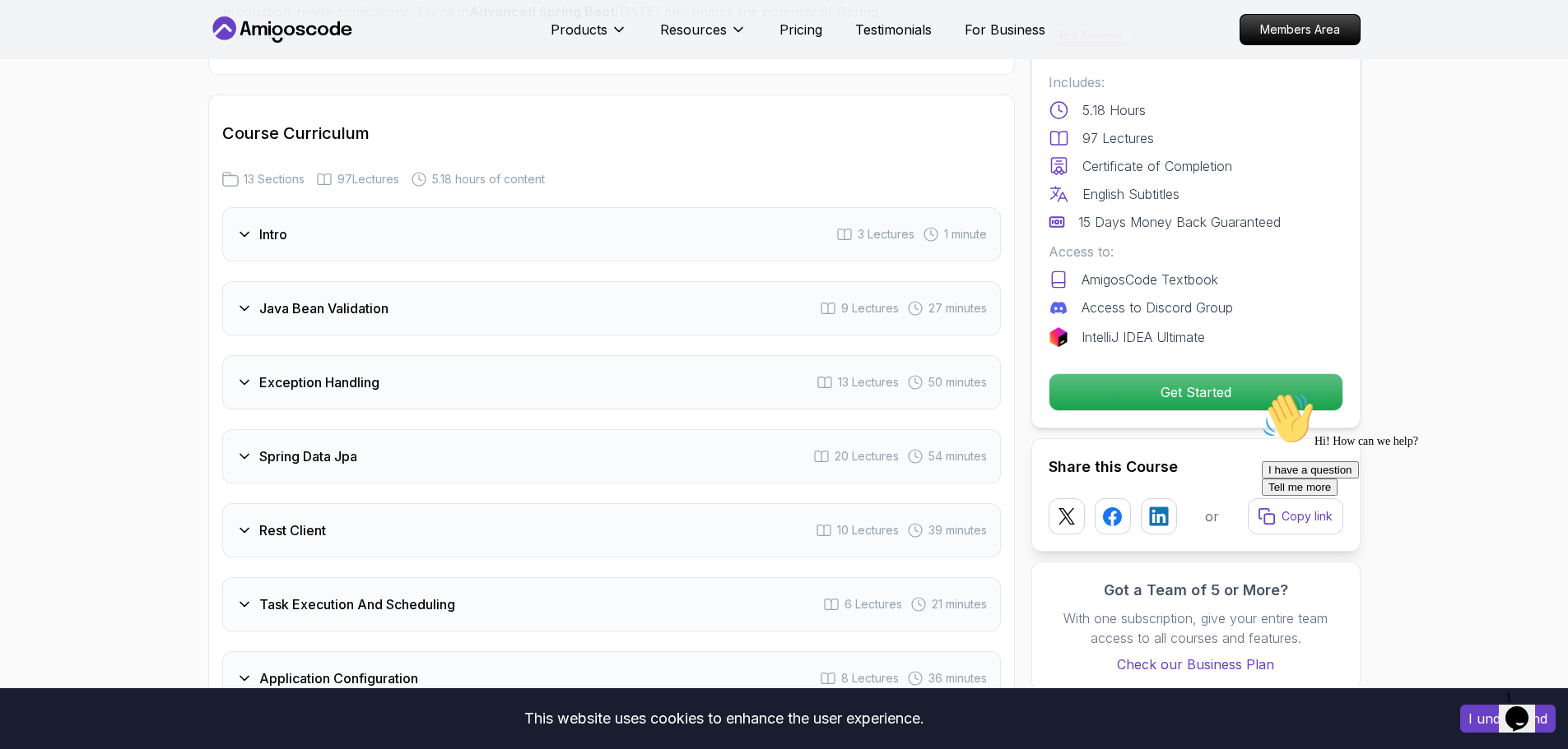
scroll to position [2102, 0]
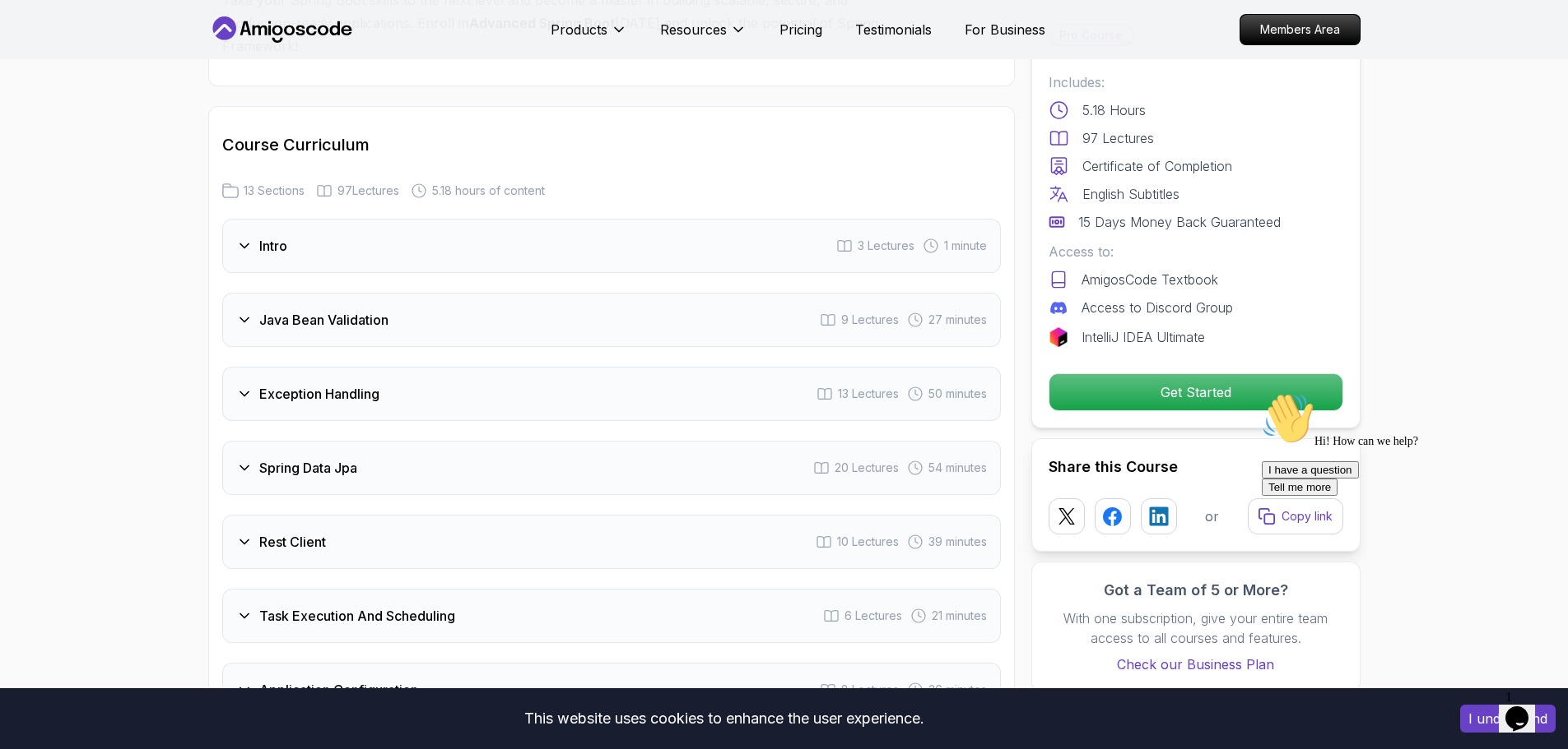
click at [338, 310] on h3 "Java Bean Validation" at bounding box center [323, 320] width 129 height 20
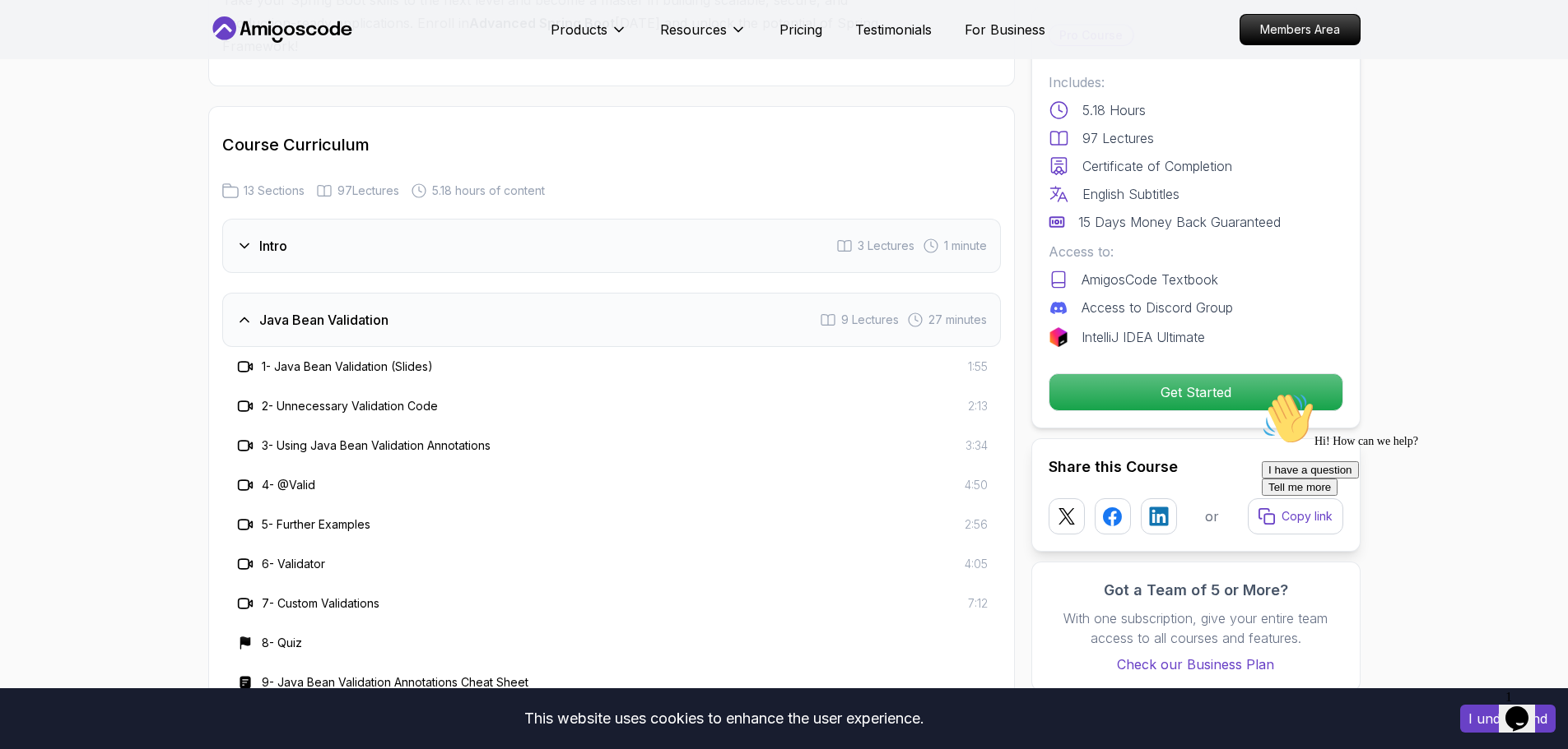
click at [326, 310] on h3 "Java Bean Validation" at bounding box center [323, 320] width 129 height 20
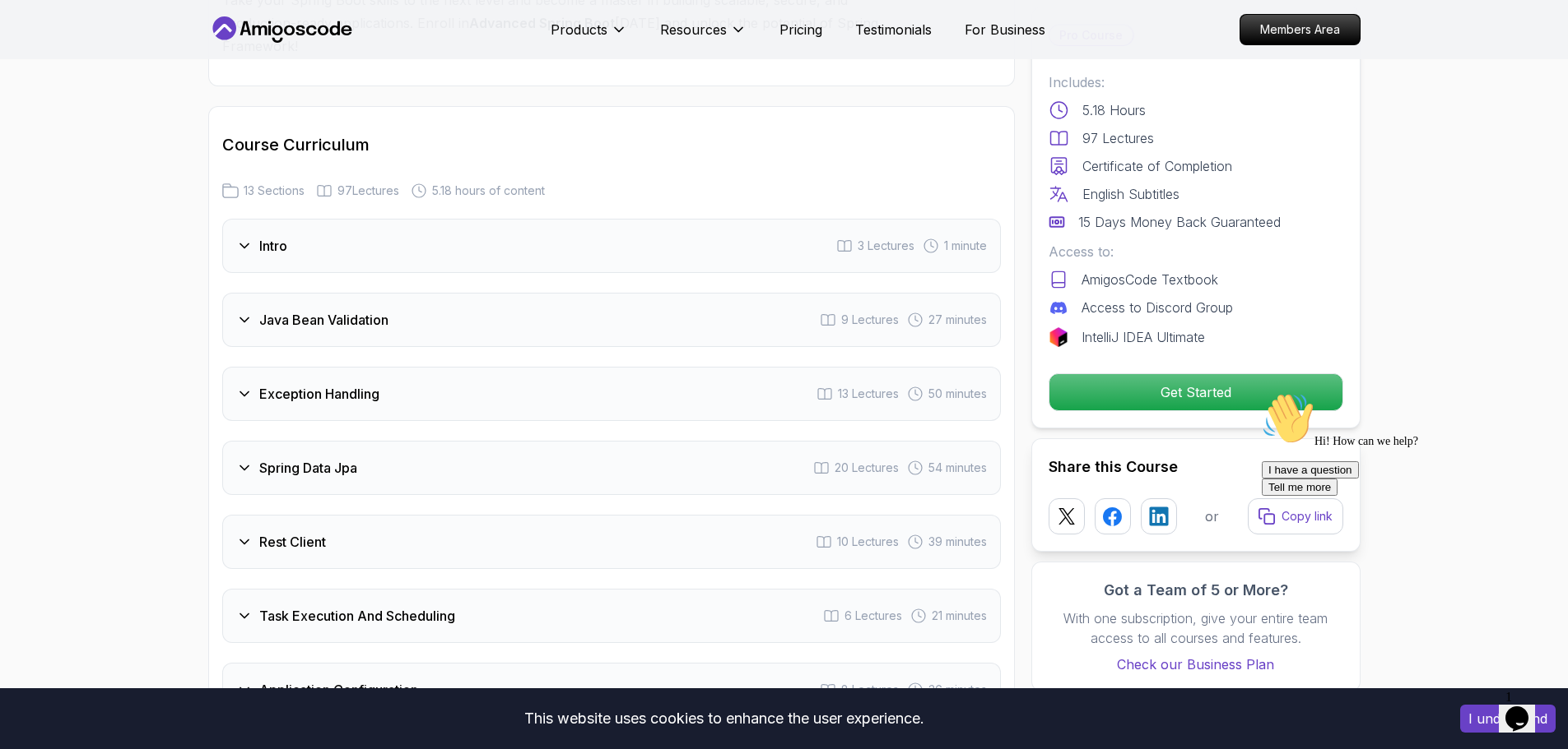
click at [326, 310] on h3 "Java Bean Validation" at bounding box center [323, 320] width 129 height 20
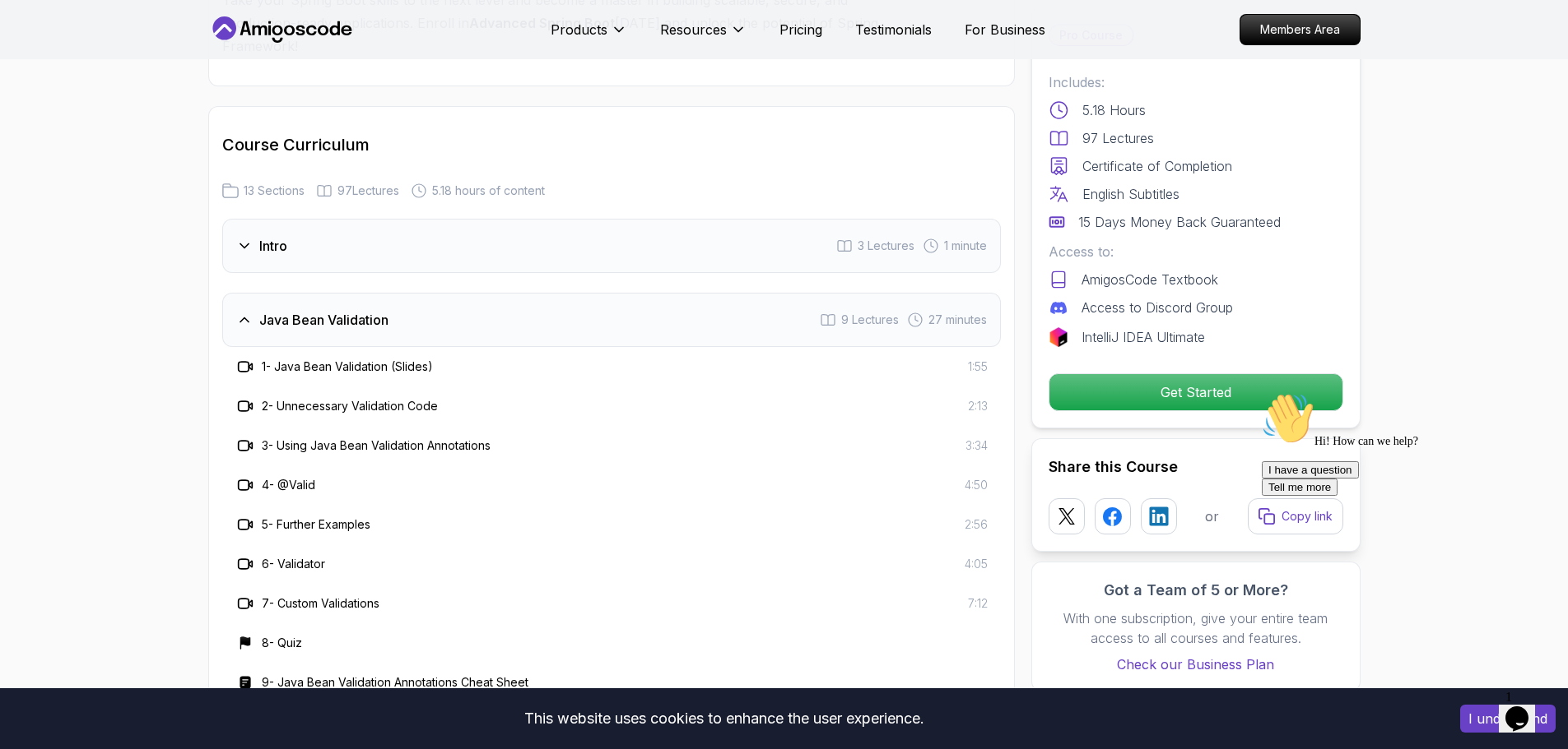
click at [300, 219] on div "Intro 3 Lectures 1 minute" at bounding box center [611, 246] width 778 height 55
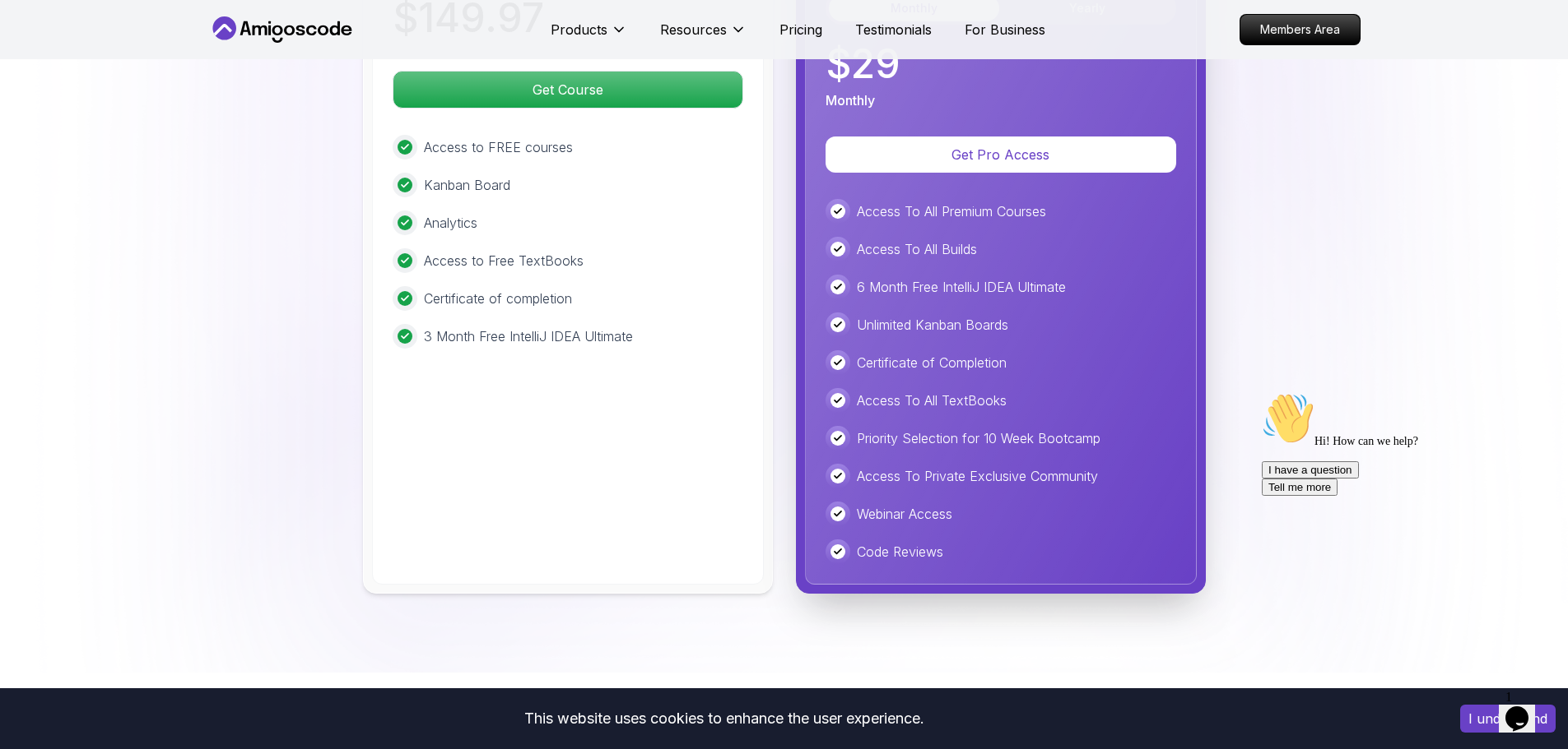
scroll to position [3913, 0]
